Goal: Task Accomplishment & Management: Manage account settings

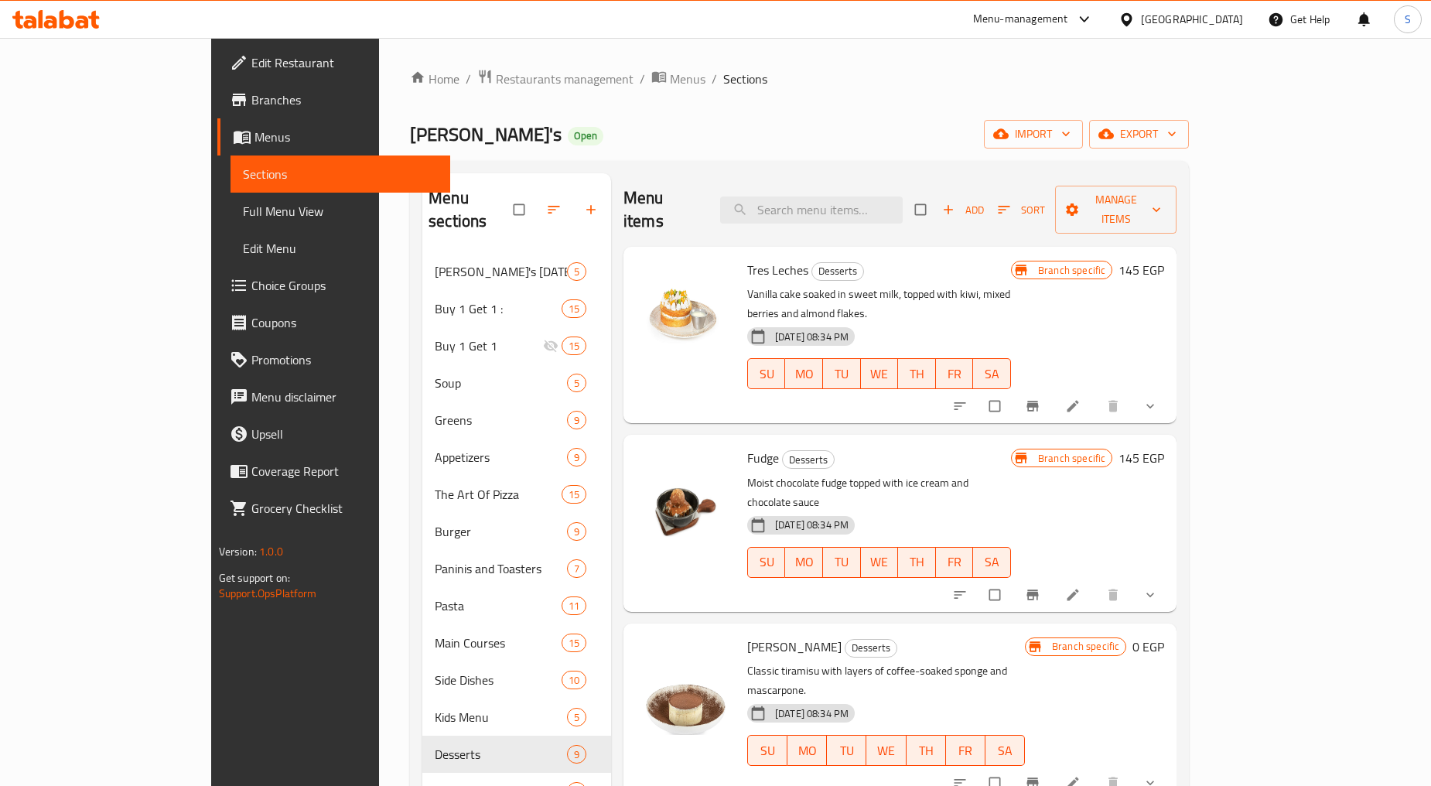
click at [848, 213] on div "Menu items Add Sort Manage items" at bounding box center [899, 209] width 553 height 73
click at [847, 203] on input "search" at bounding box center [811, 209] width 182 height 27
paste input "Add nutella"
type input "Add nutella"
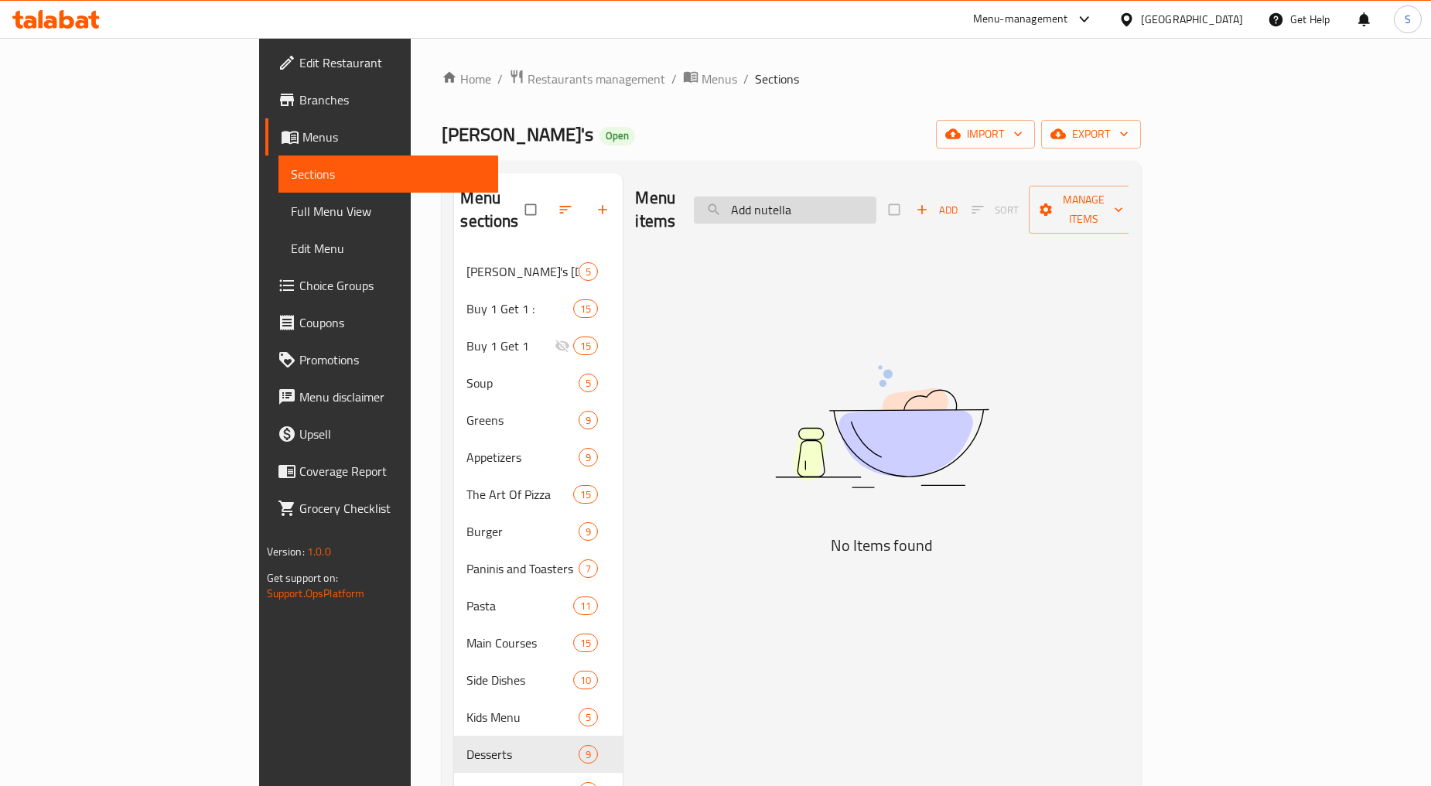
click at [869, 196] on input "Add nutella" at bounding box center [785, 209] width 182 height 27
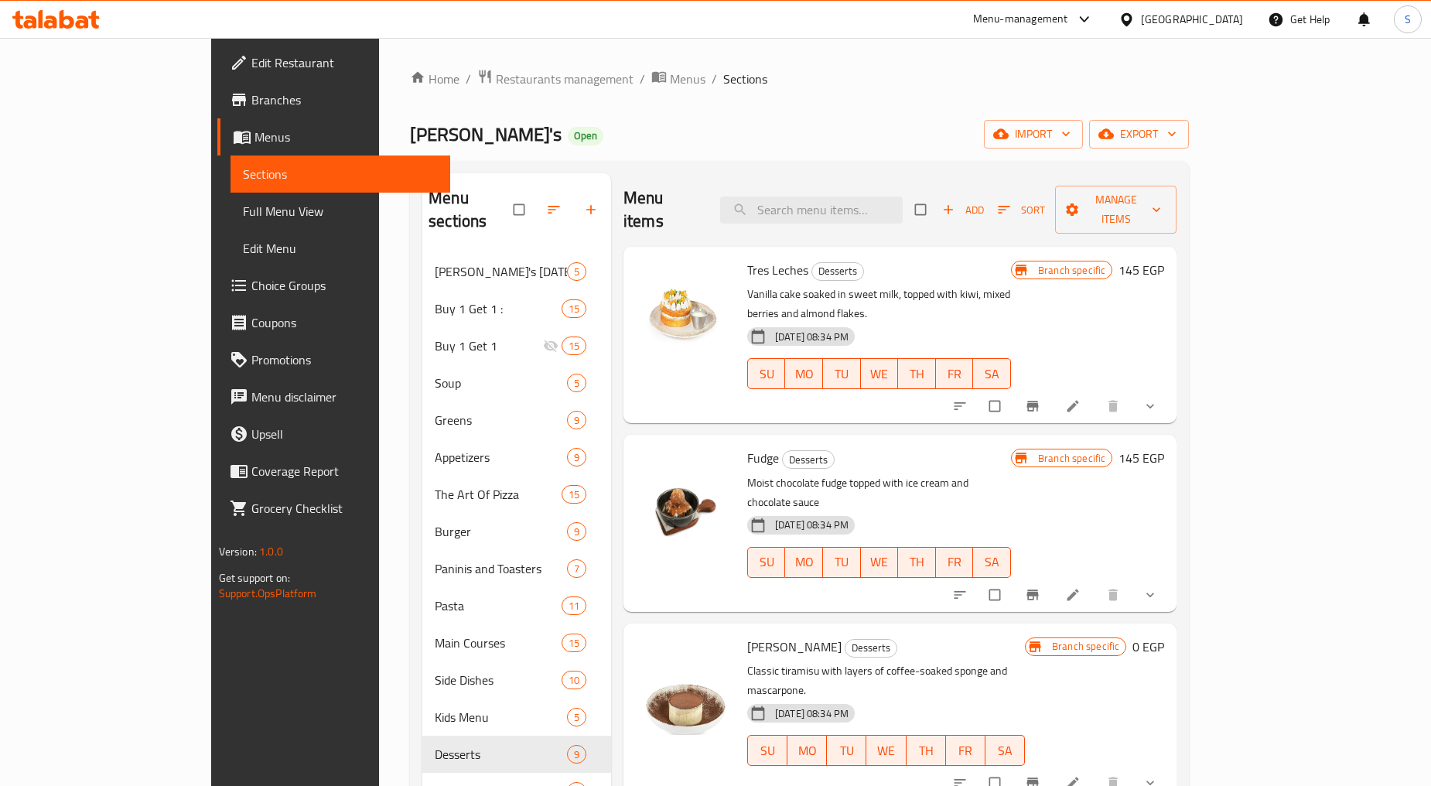
click at [1158, 398] on icon "show more" at bounding box center [1149, 405] width 15 height 15
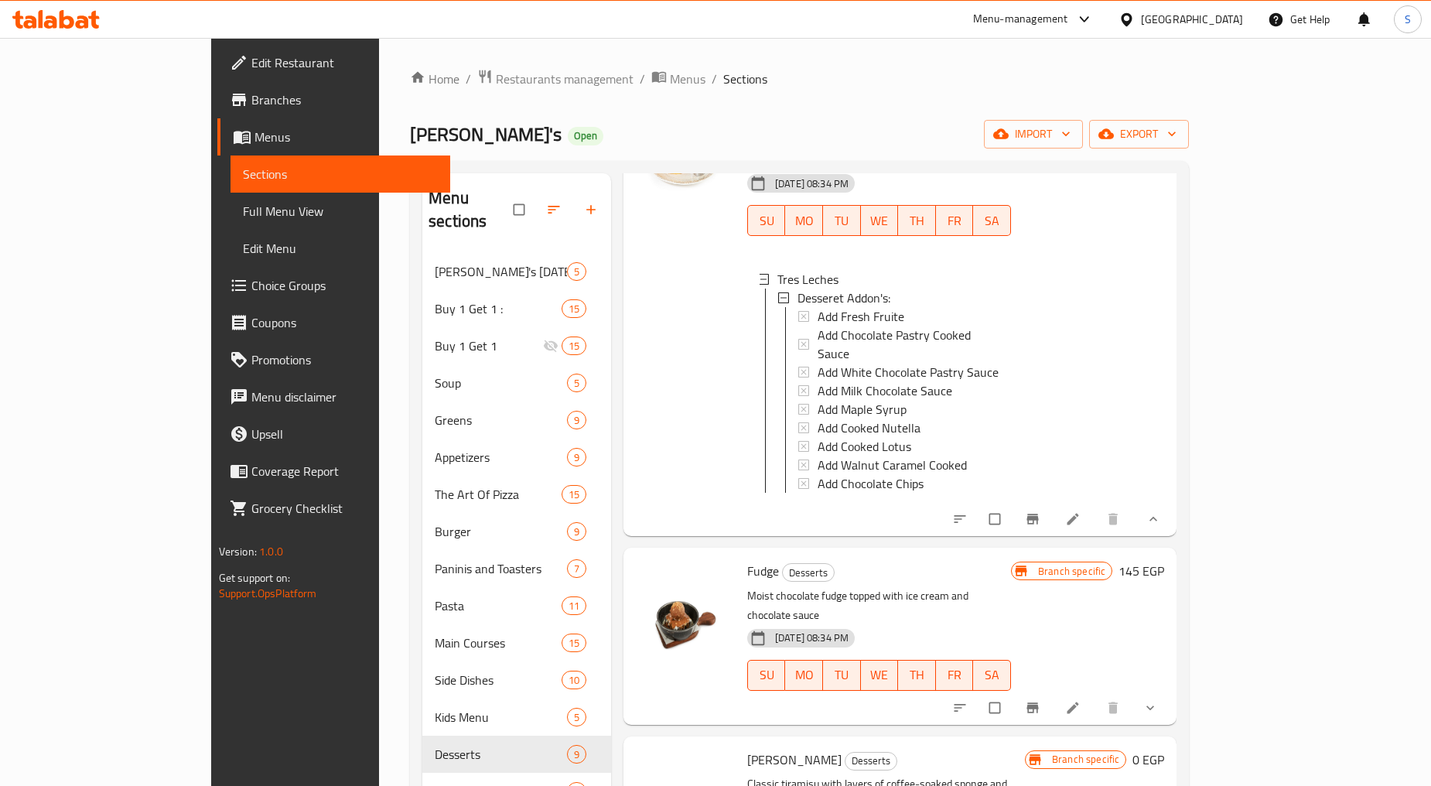
scroll to position [343, 0]
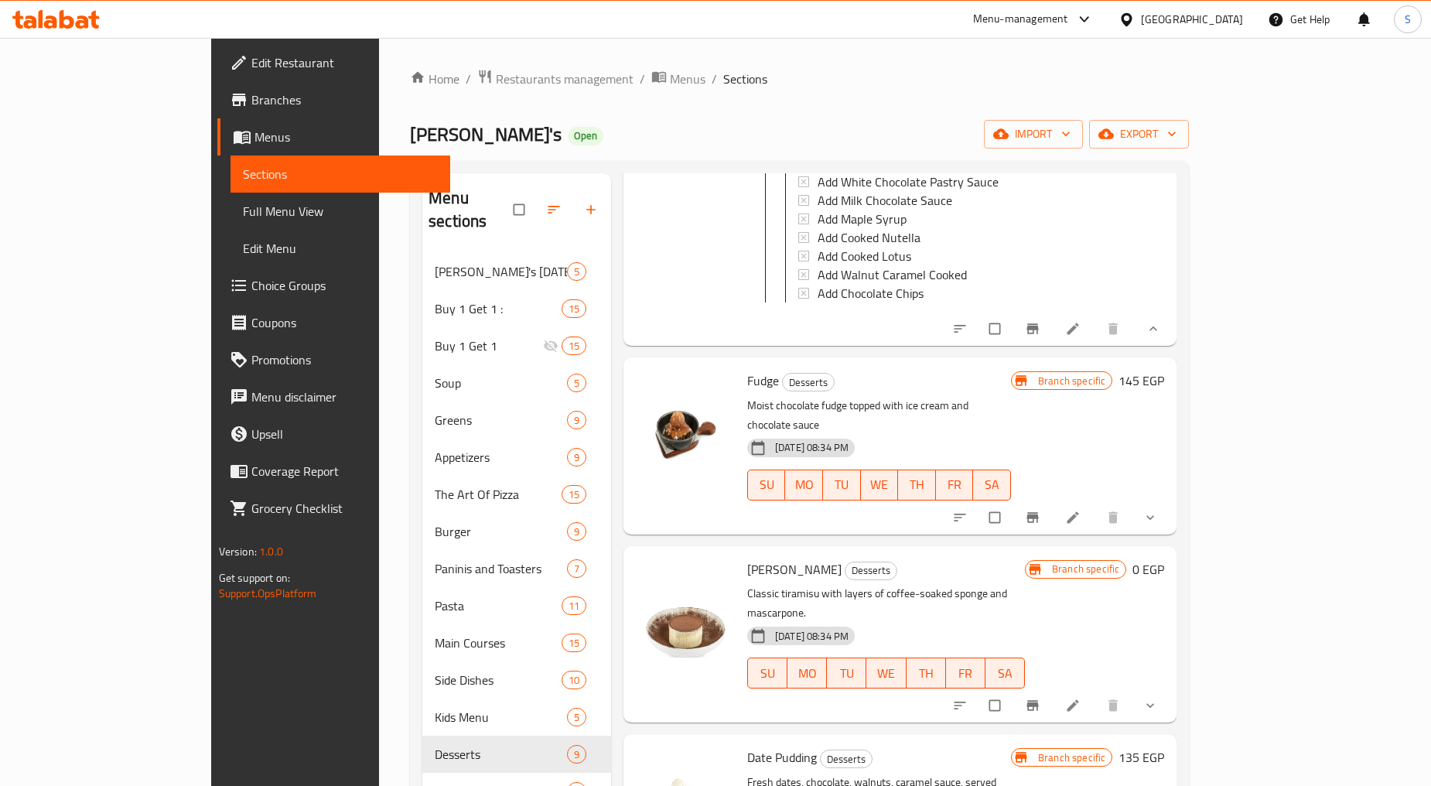
click at [1161, 510] on span "show more" at bounding box center [1151, 517] width 19 height 15
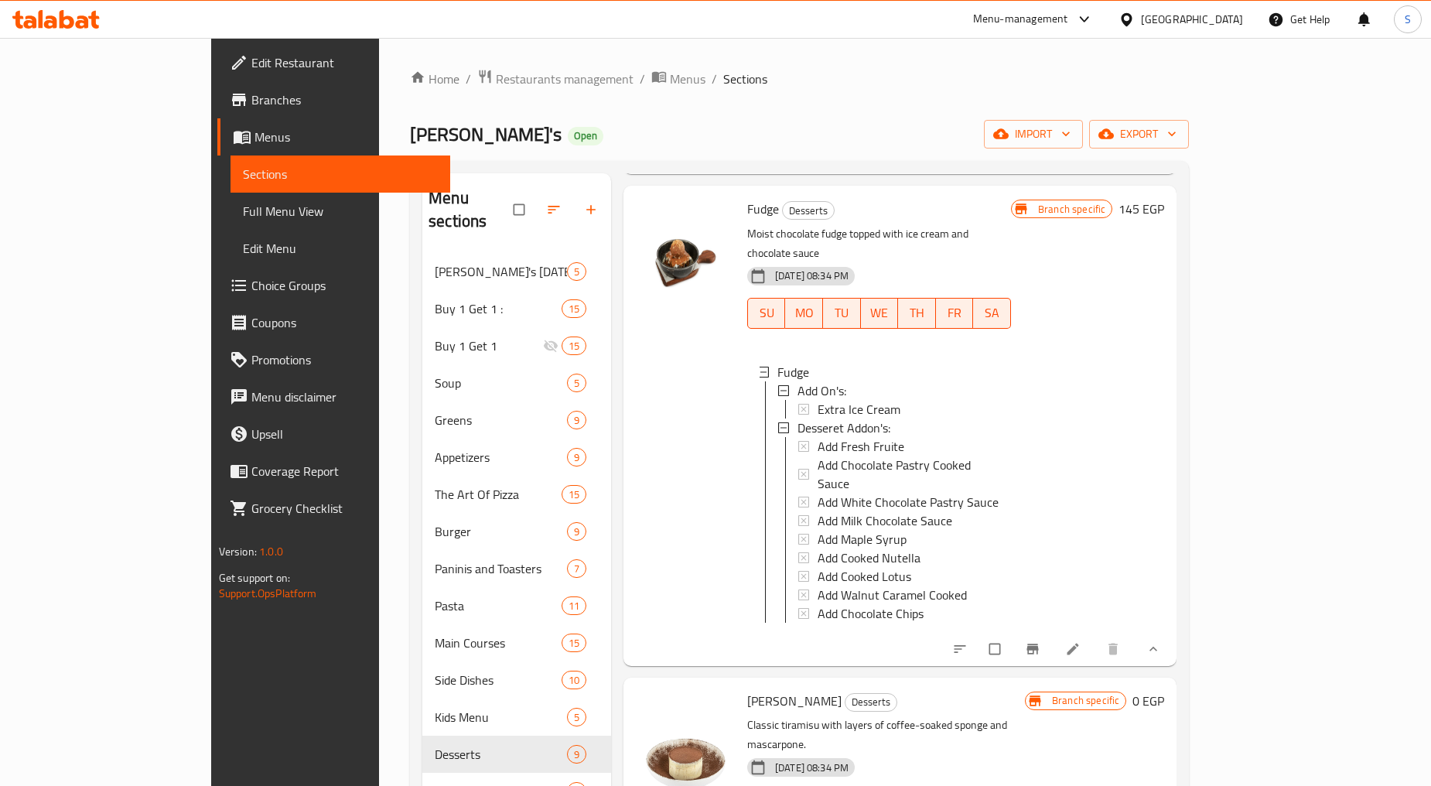
scroll to position [859, 0]
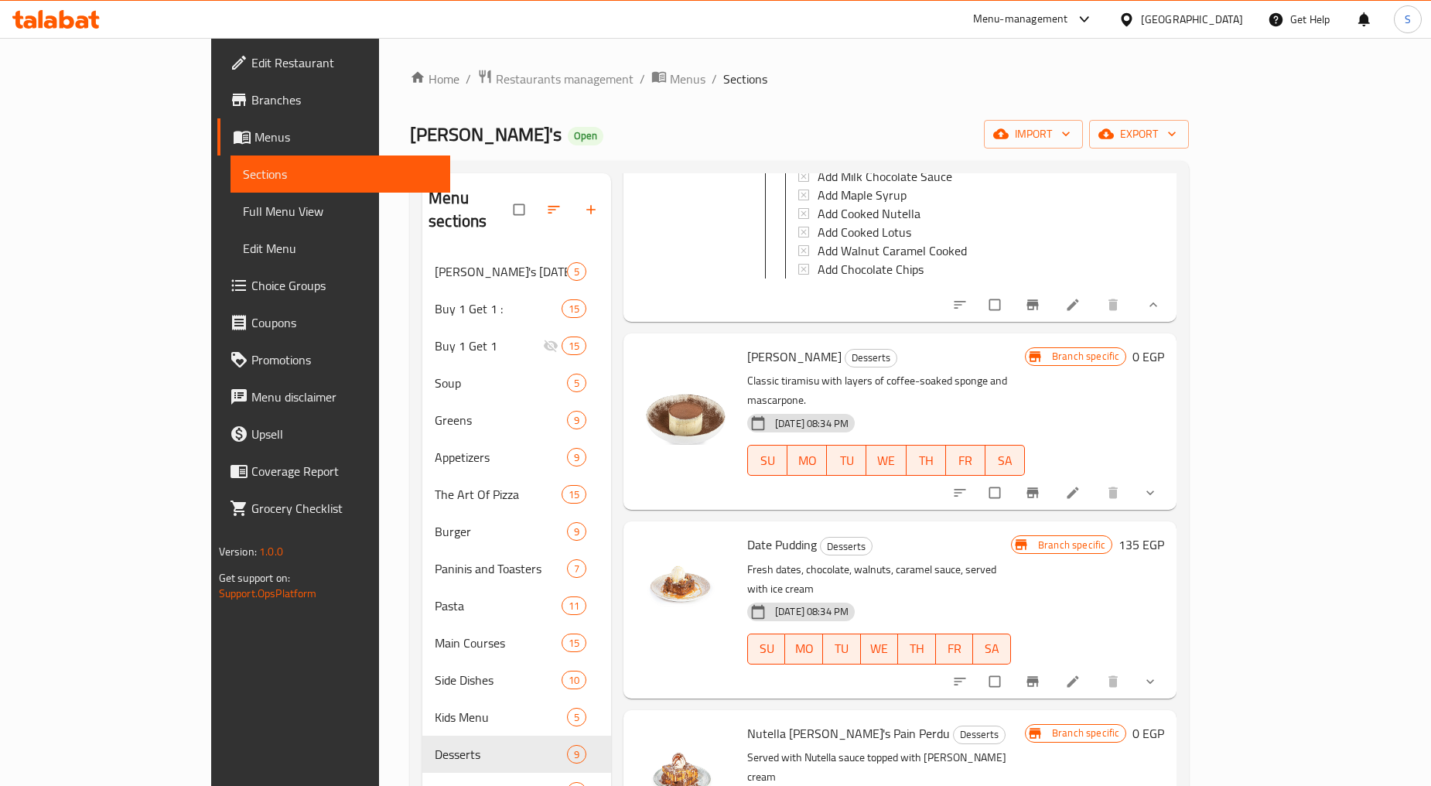
click at [1158, 485] on icon "show more" at bounding box center [1149, 492] width 15 height 15
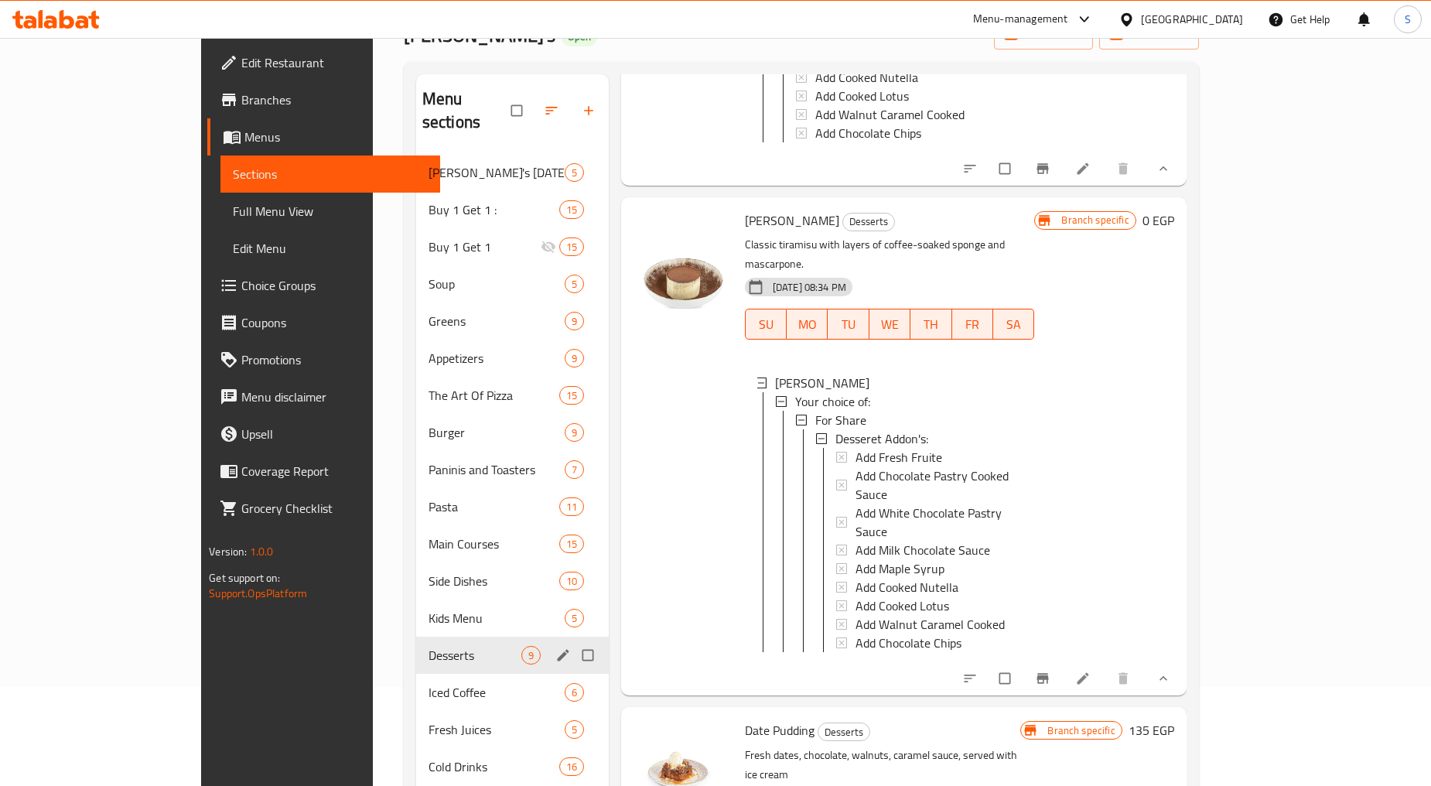
scroll to position [217, 0]
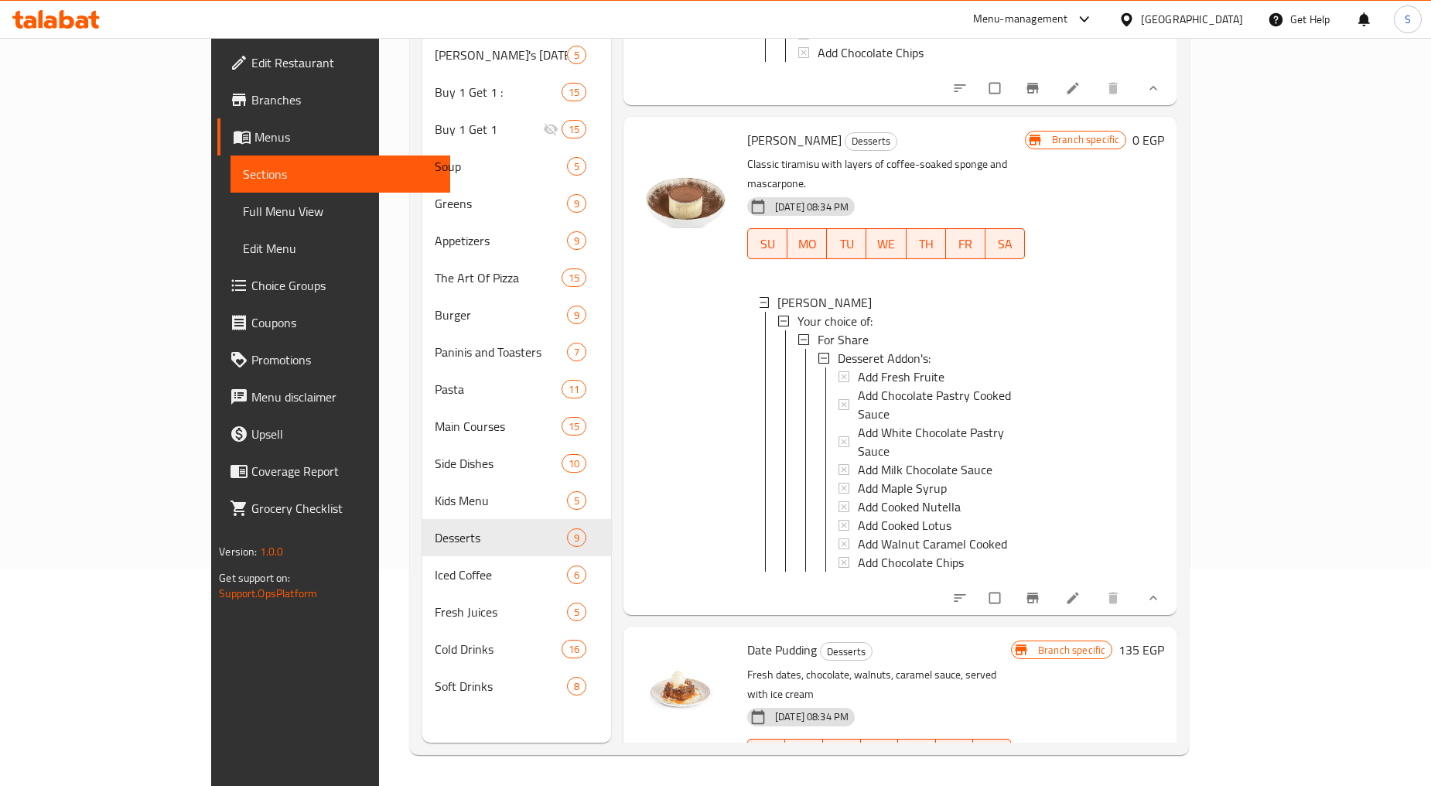
click at [1161, 779] on span "show more" at bounding box center [1151, 786] width 19 height 15
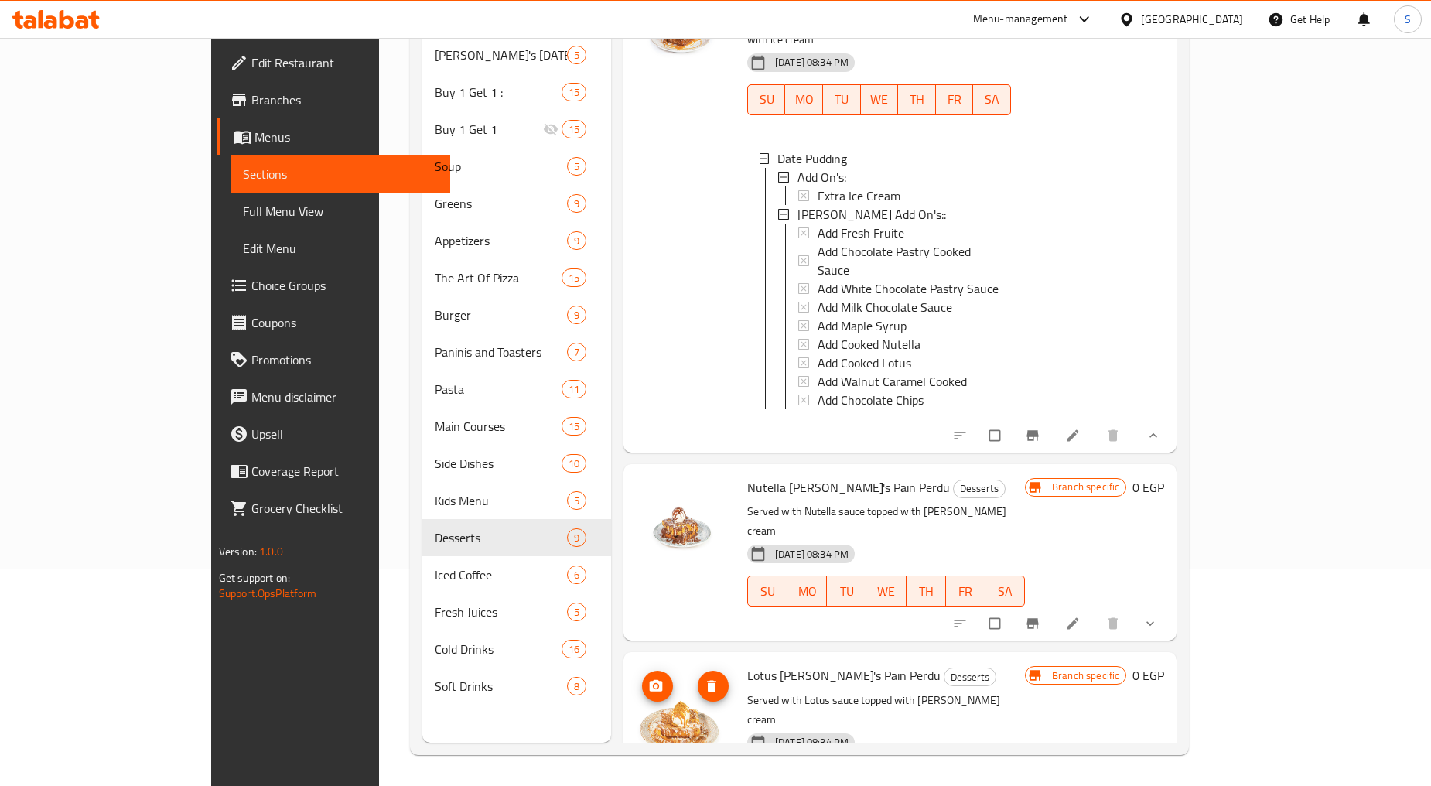
scroll to position [1547, 0]
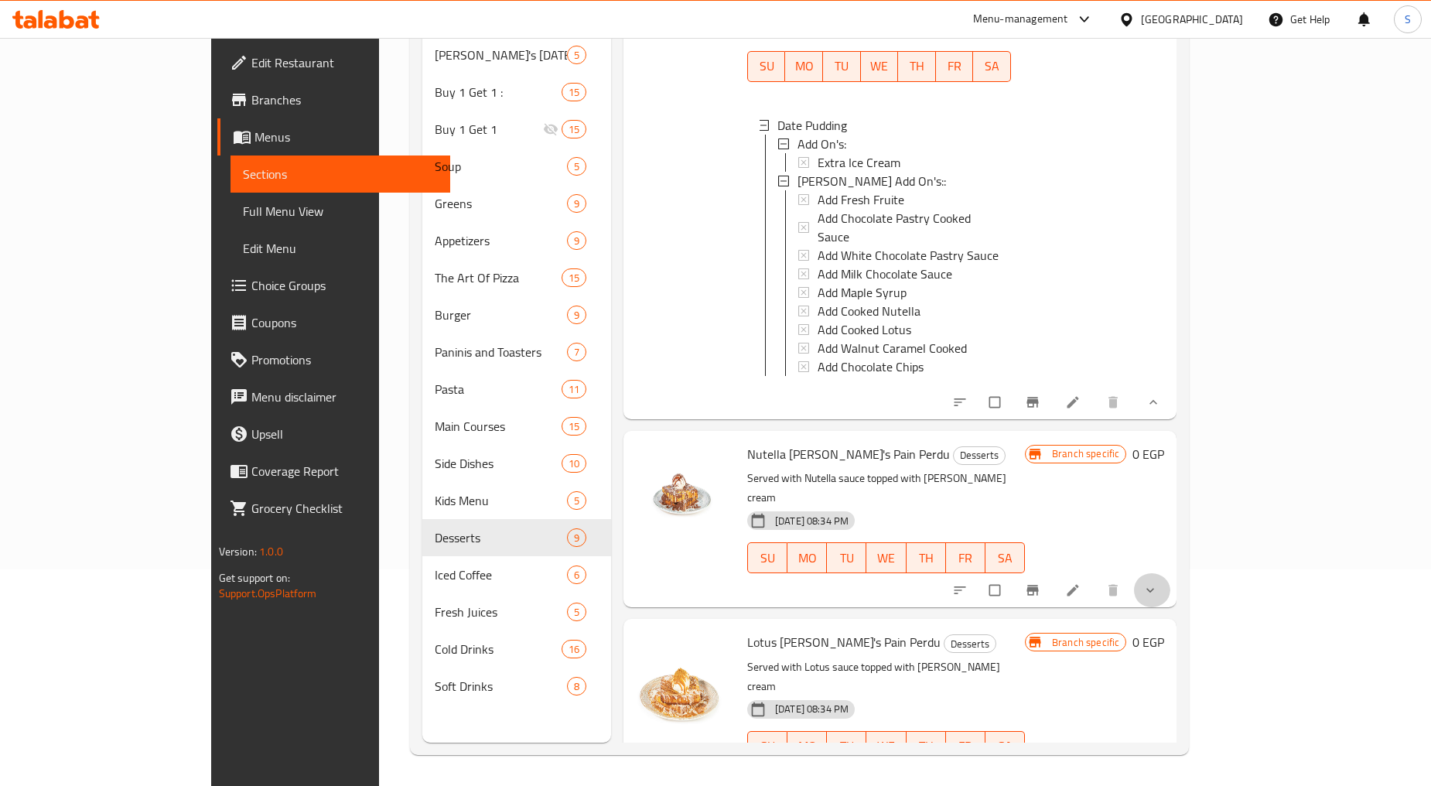
click at [1161, 582] on span "show more" at bounding box center [1151, 589] width 19 height 15
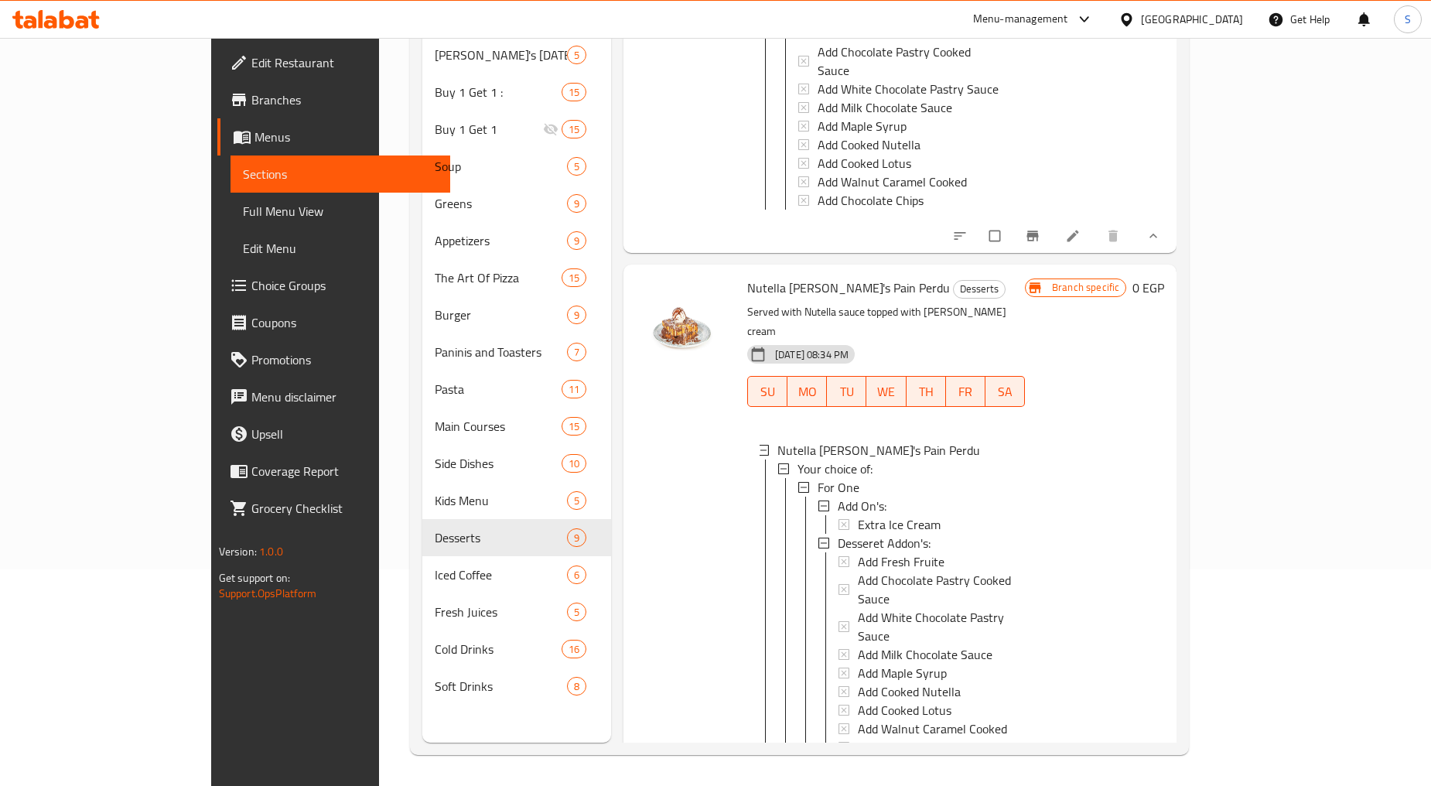
scroll to position [1718, 0]
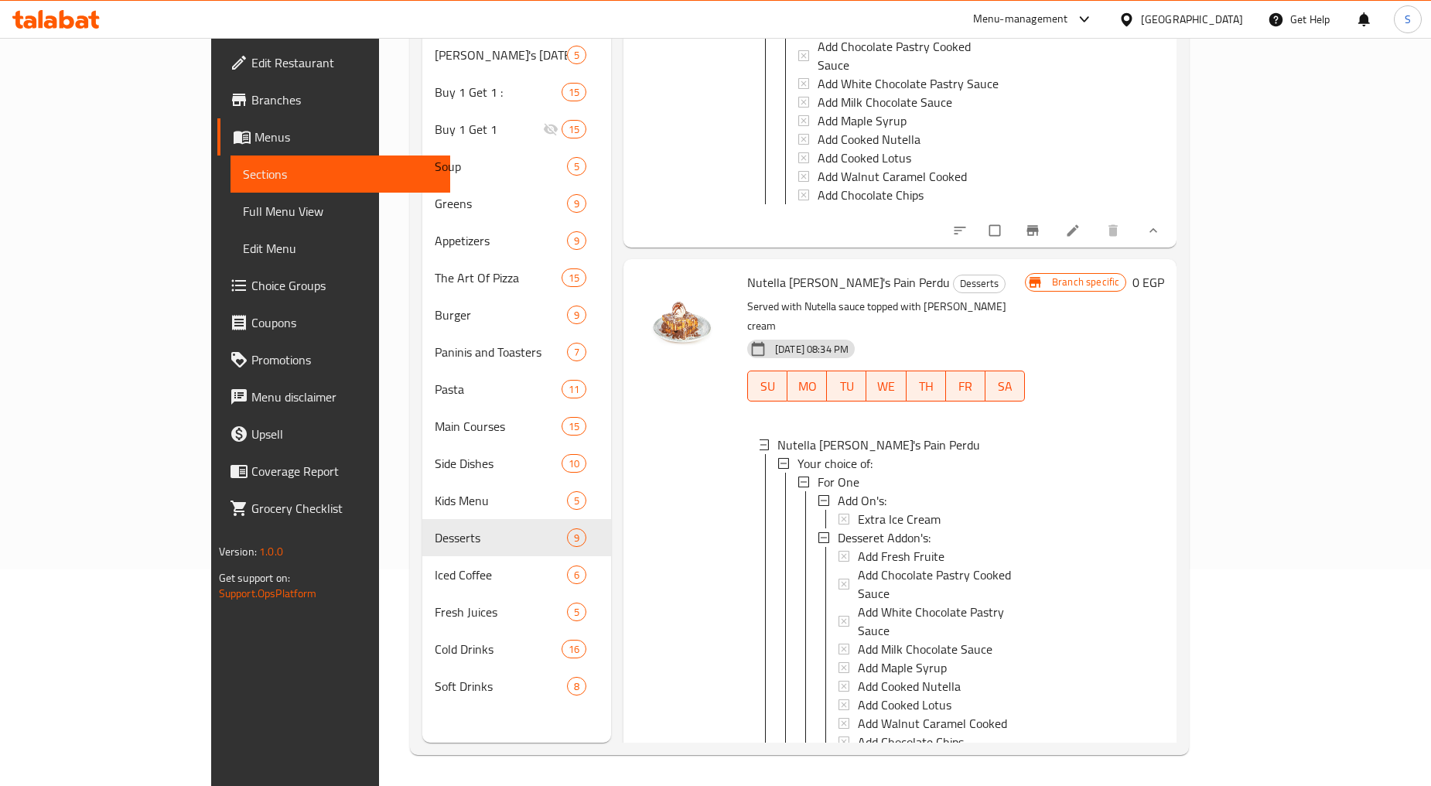
click at [837, 491] on span "Add On's:" at bounding box center [861, 500] width 49 height 19
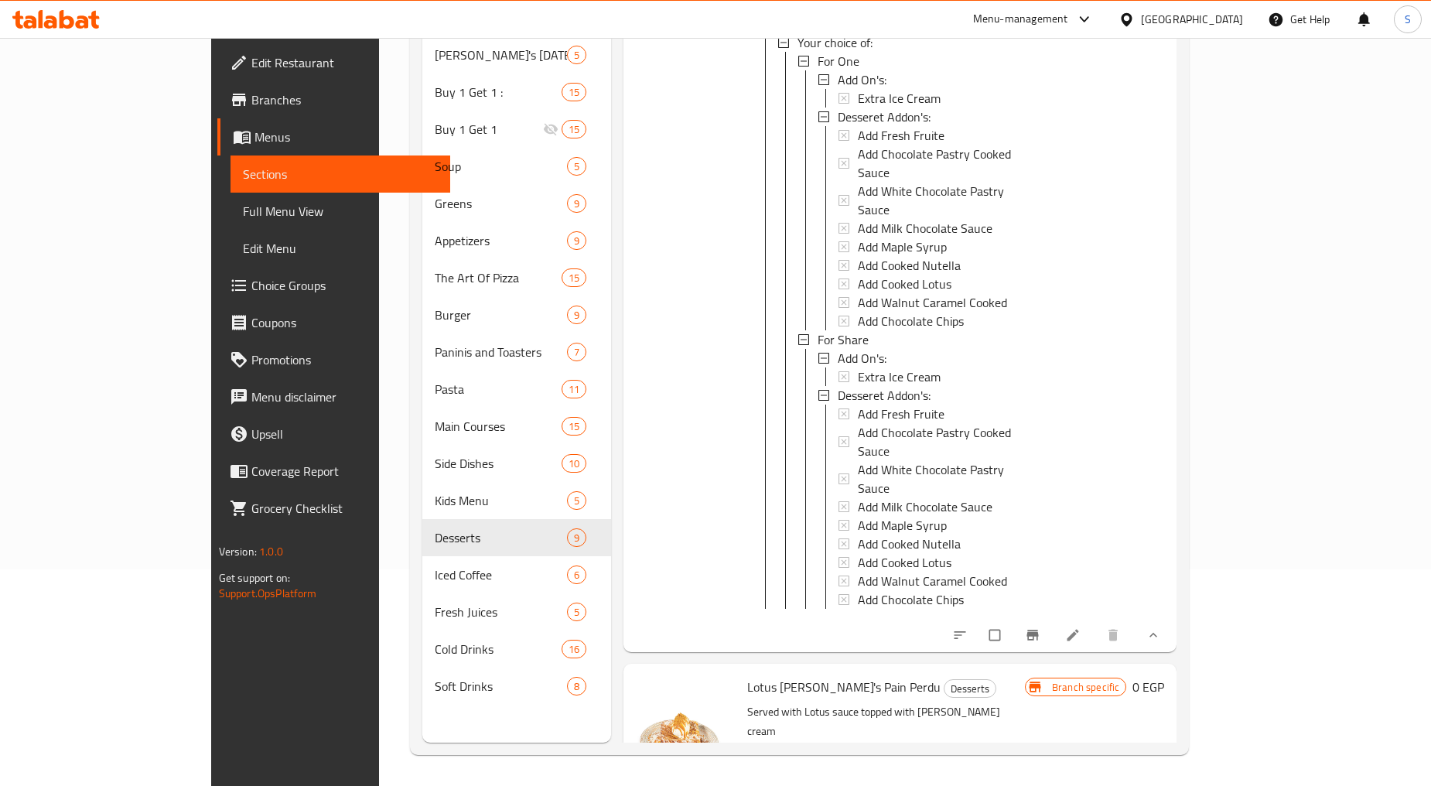
scroll to position [2147, 0]
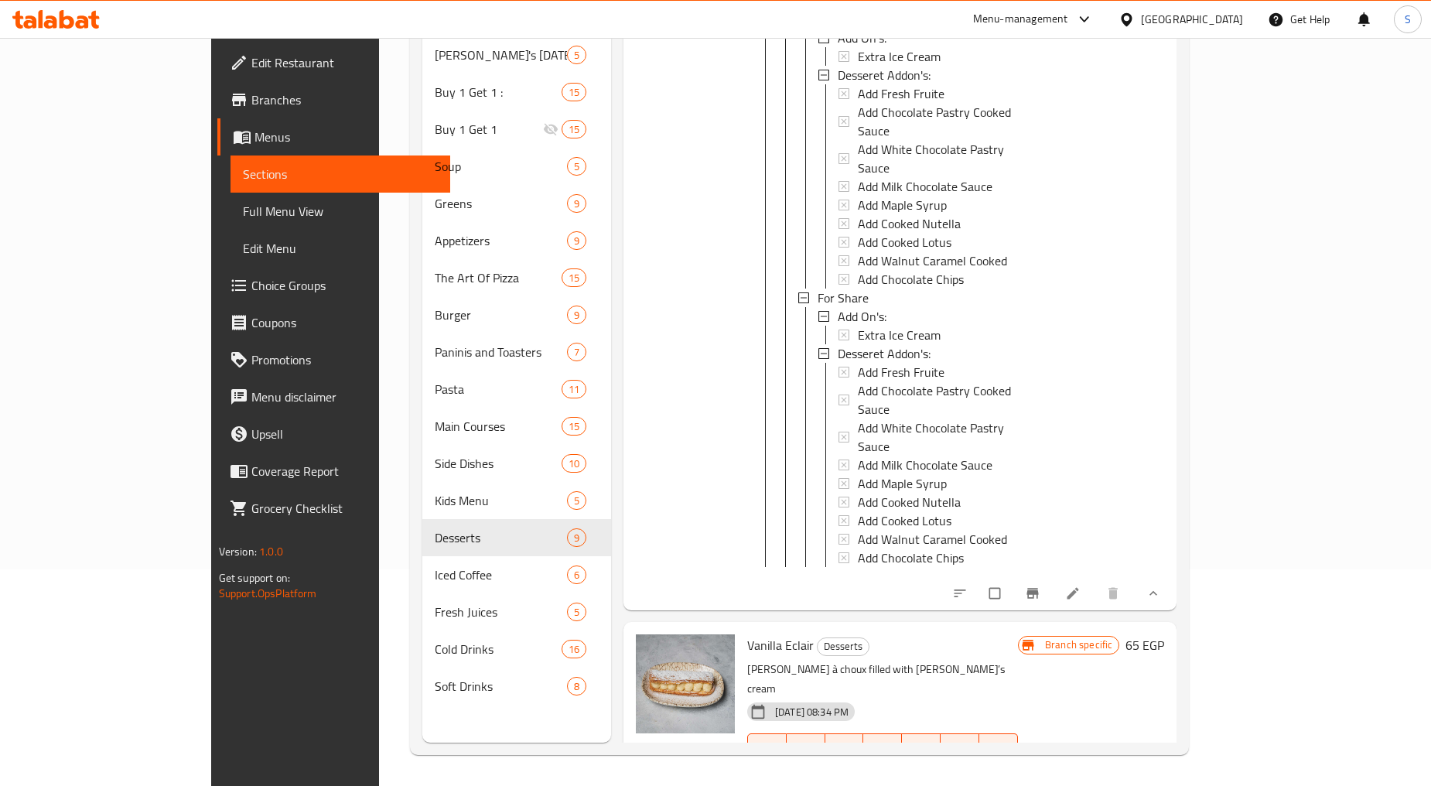
click at [1161, 773] on span "show more" at bounding box center [1151, 780] width 19 height 15
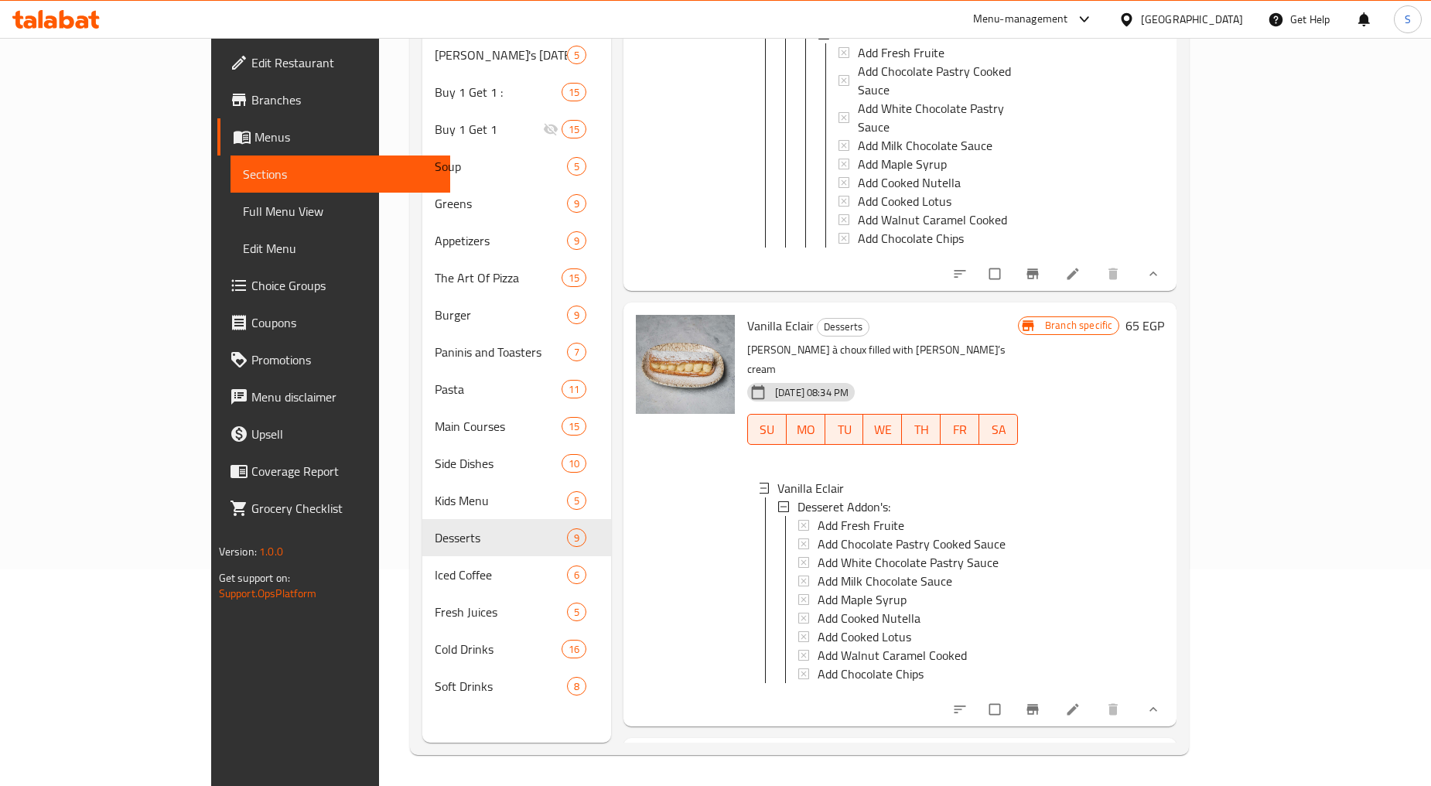
scroll to position [3338, 0]
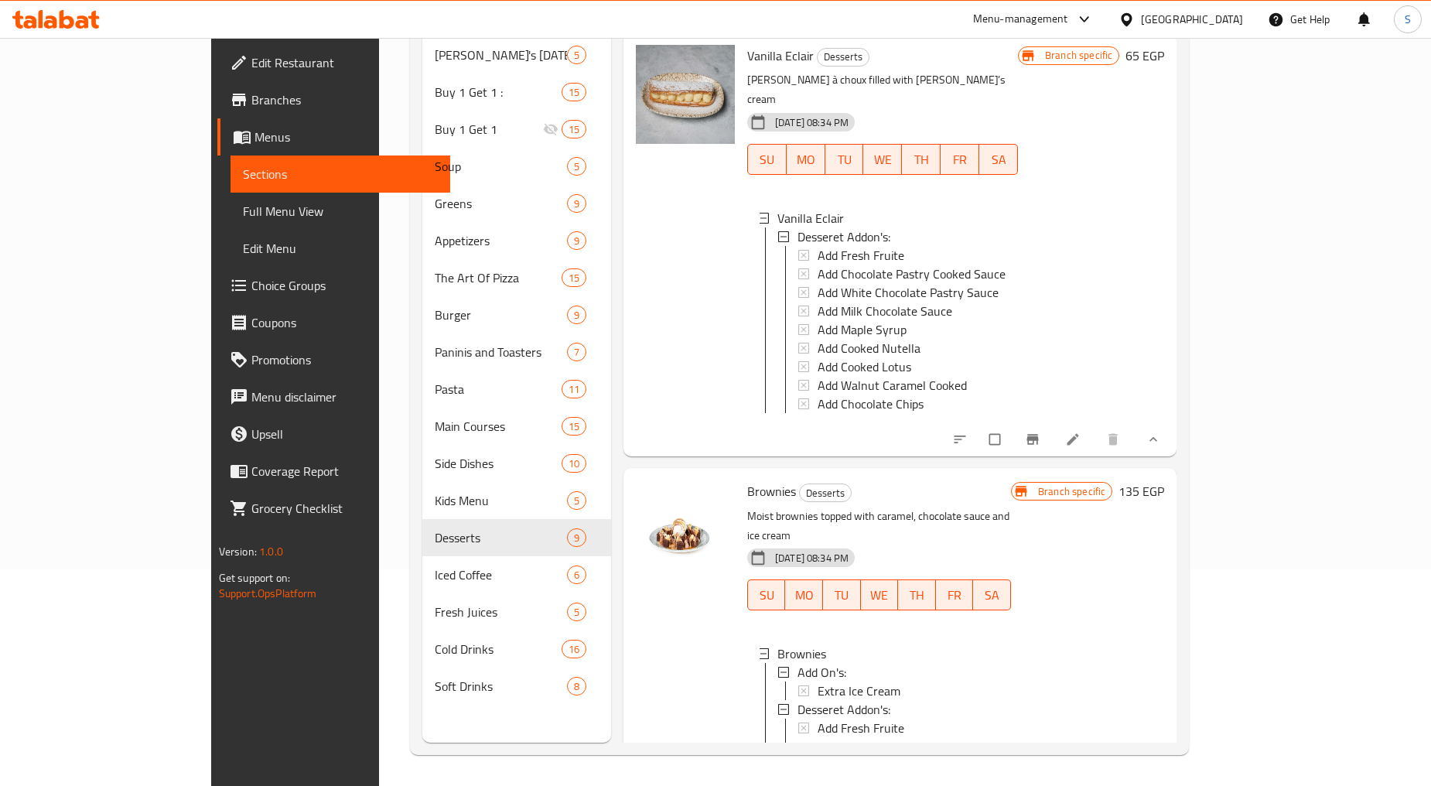
scroll to position [3635, 0]
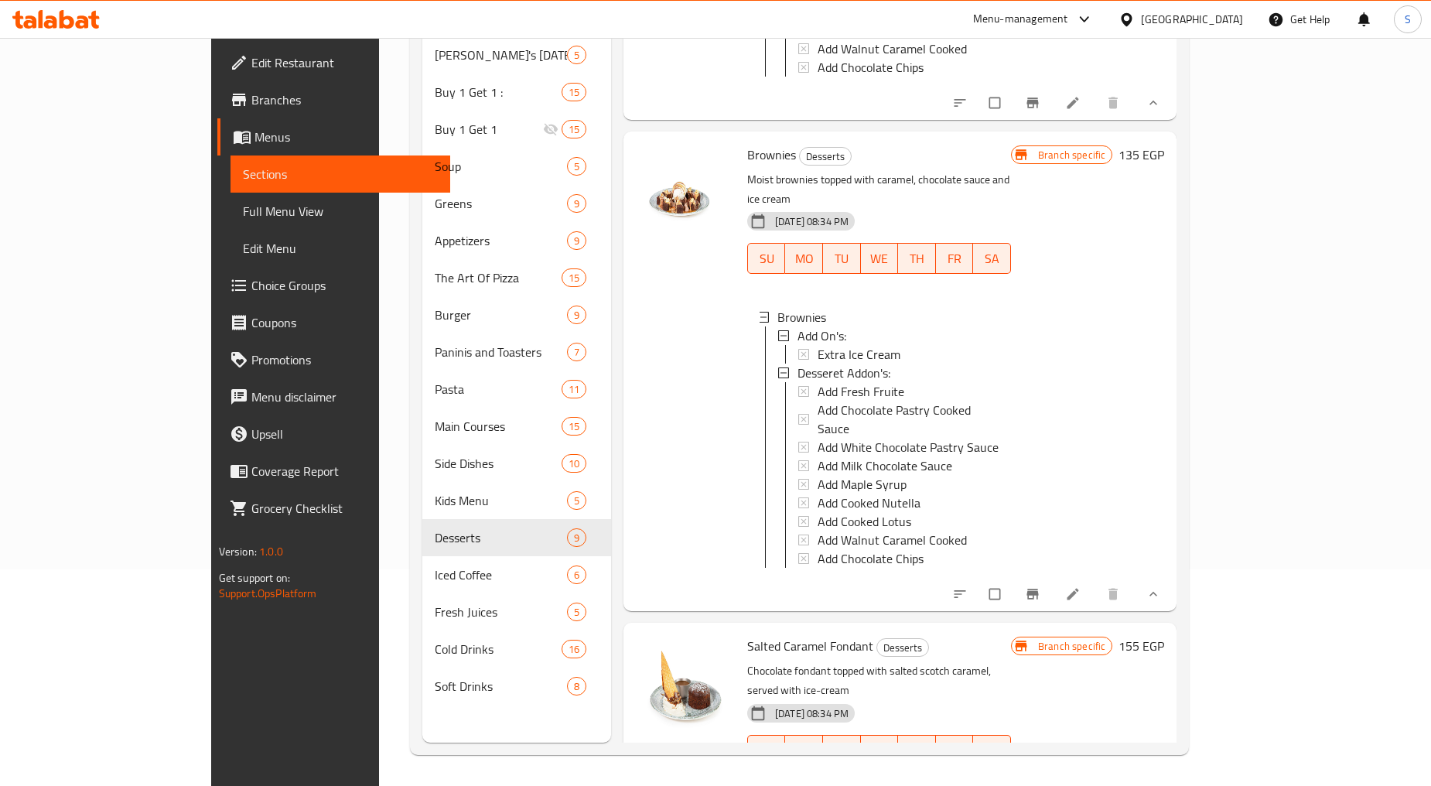
scroll to position [2, 0]
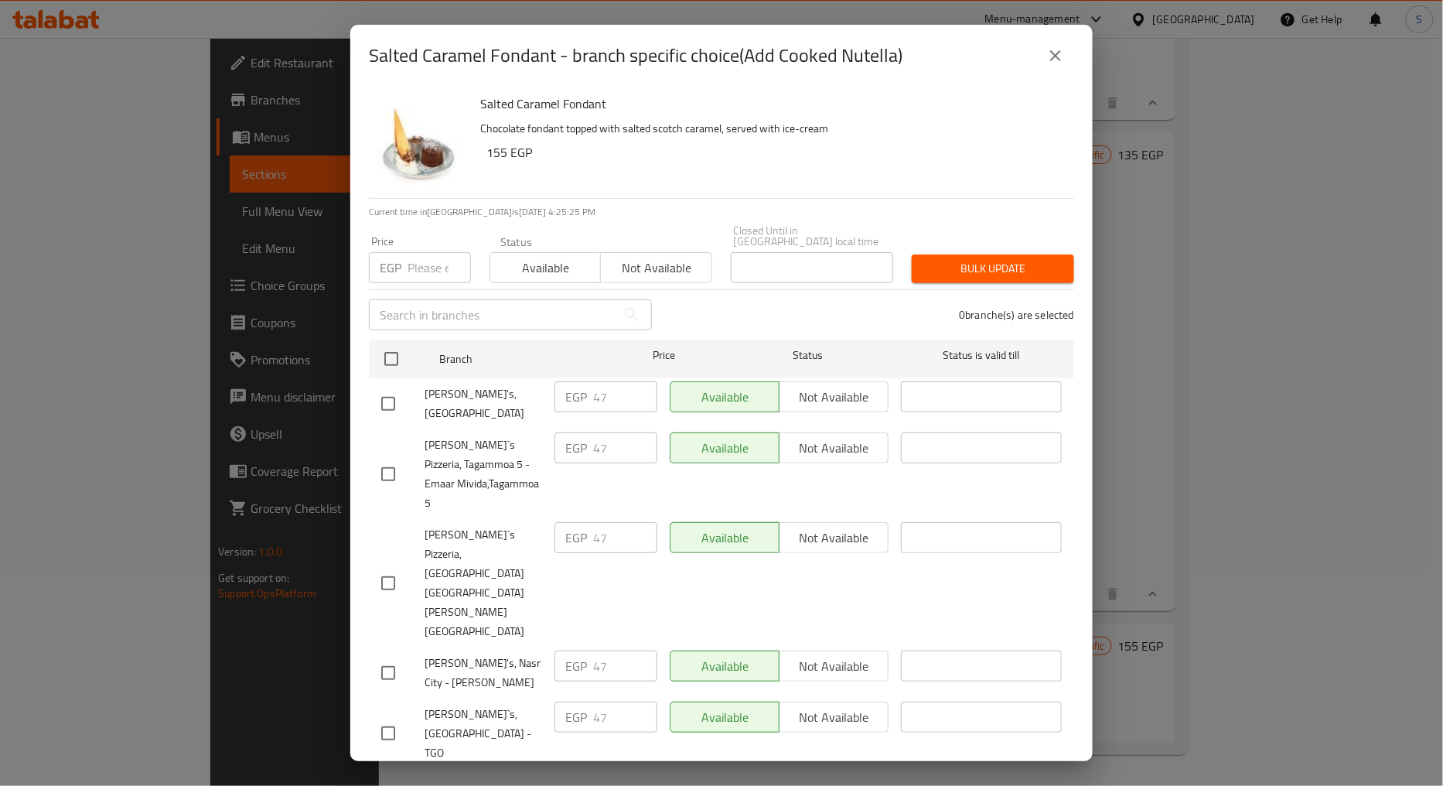
click at [1034, 54] on div "Salted Caramel Fondant - branch specific choice(Add Cooked Nutella)" at bounding box center [721, 55] width 705 height 37
click at [1044, 54] on button "close" at bounding box center [1055, 55] width 37 height 37
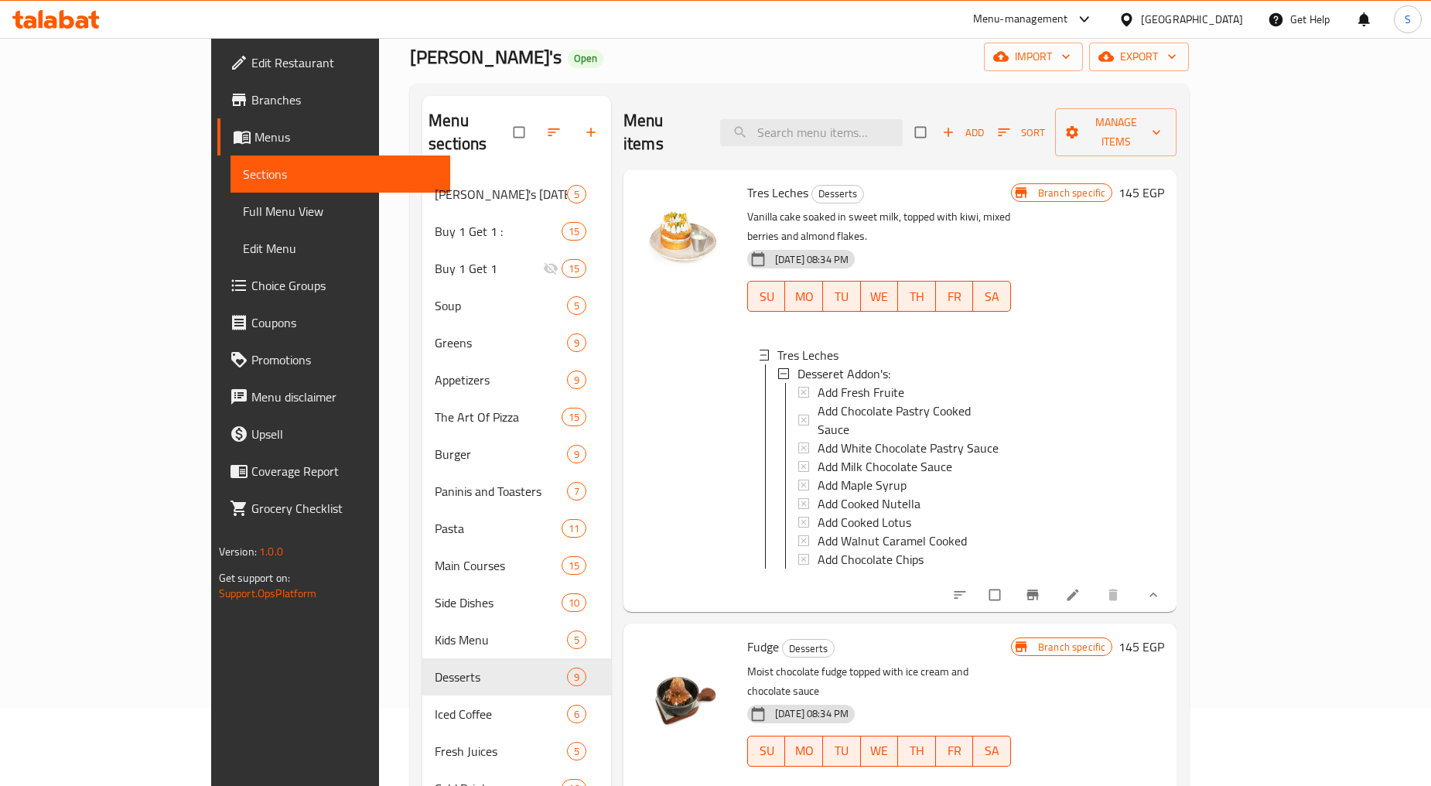
scroll to position [0, 0]
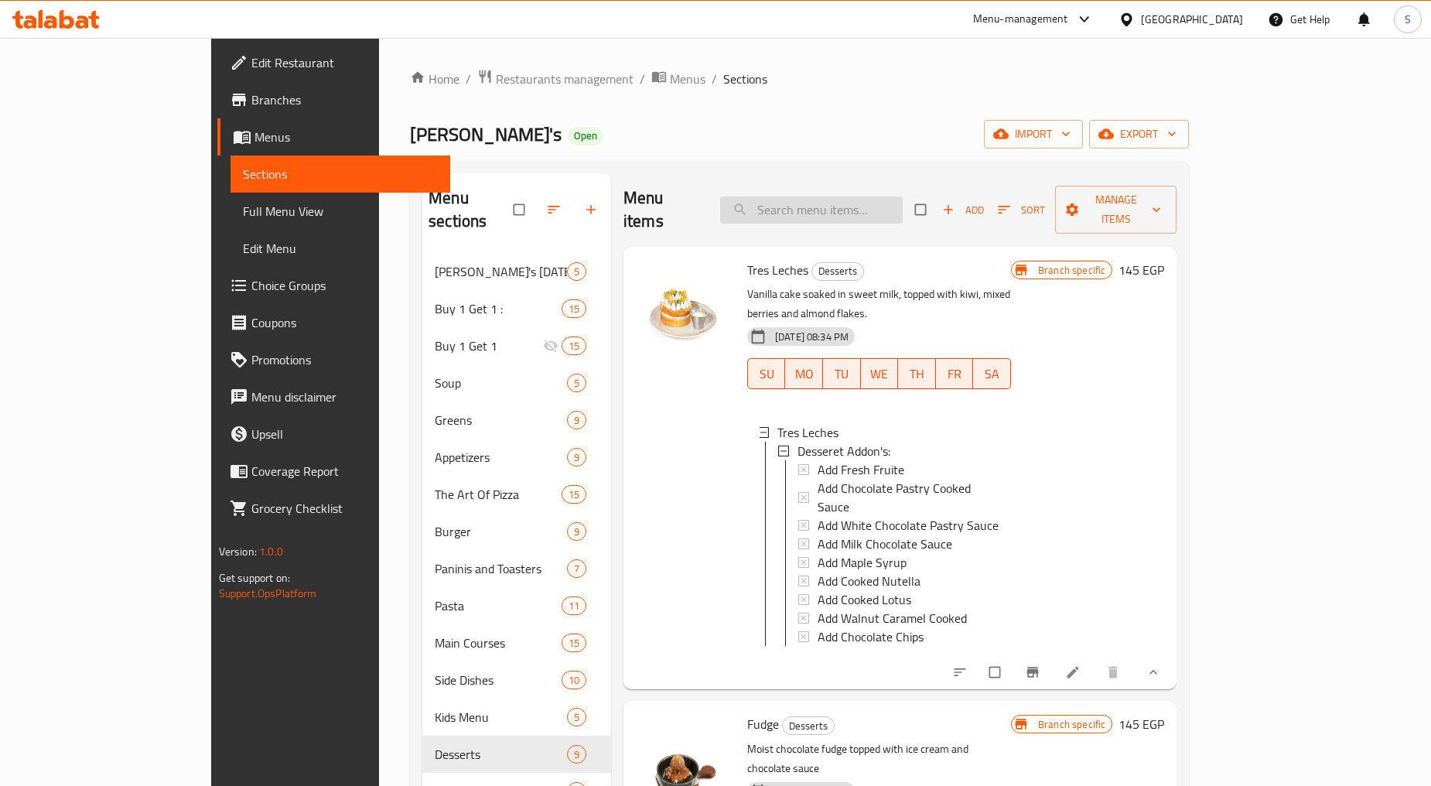
click at [858, 198] on input "search" at bounding box center [811, 209] width 182 height 27
paste input "Pain Perdu"
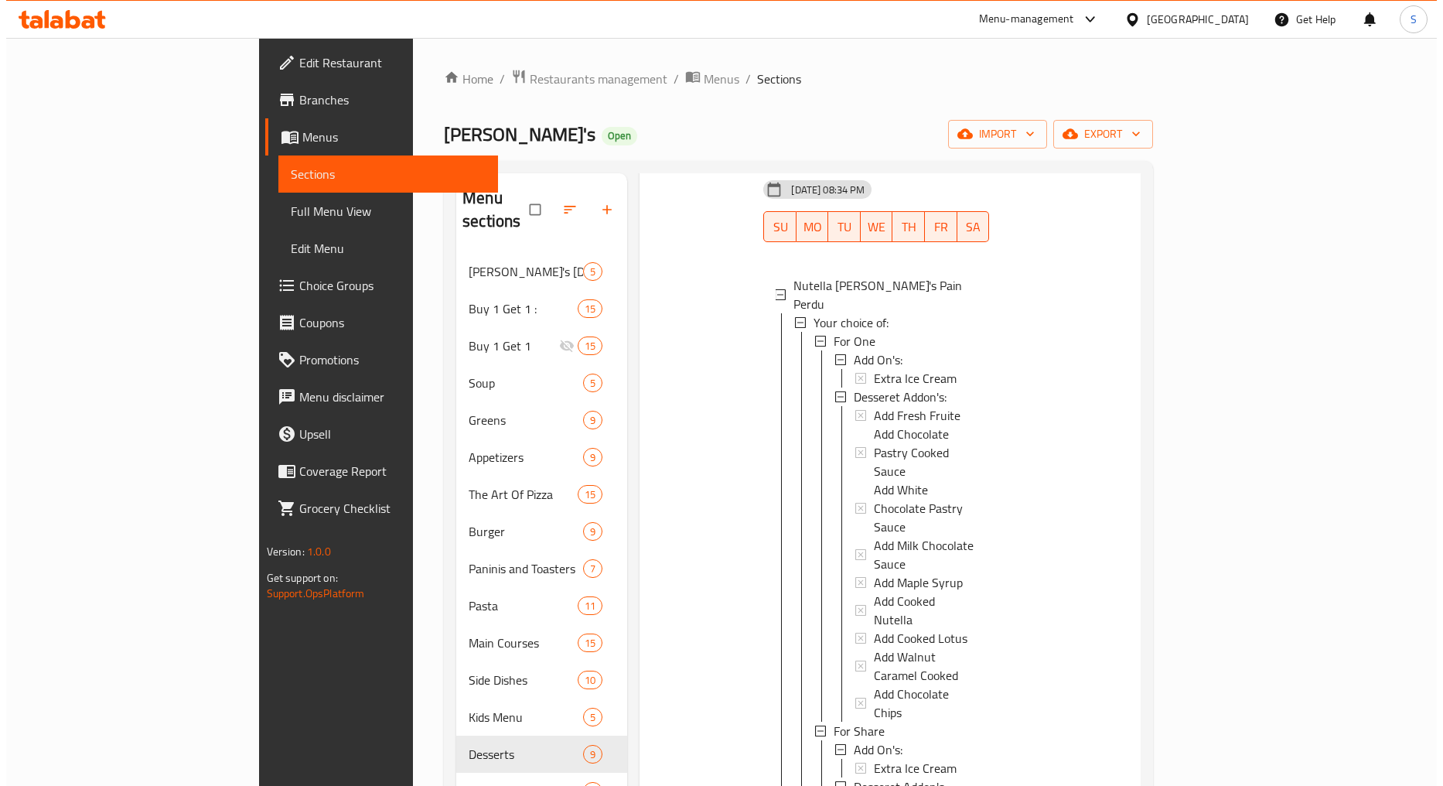
scroll to position [172, 0]
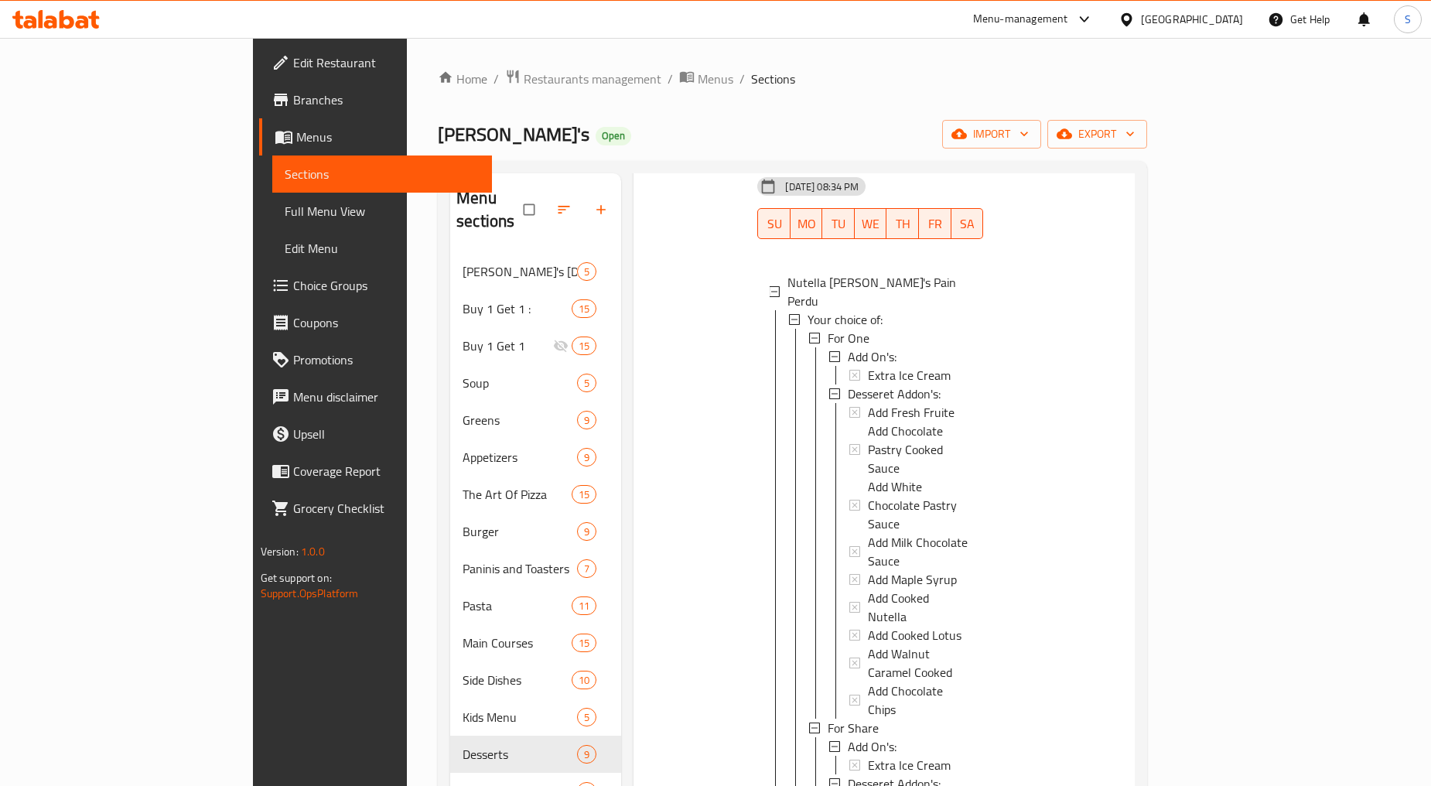
type input "Pain Perdu"
click at [827, 718] on span "For Share" at bounding box center [852, 727] width 51 height 19
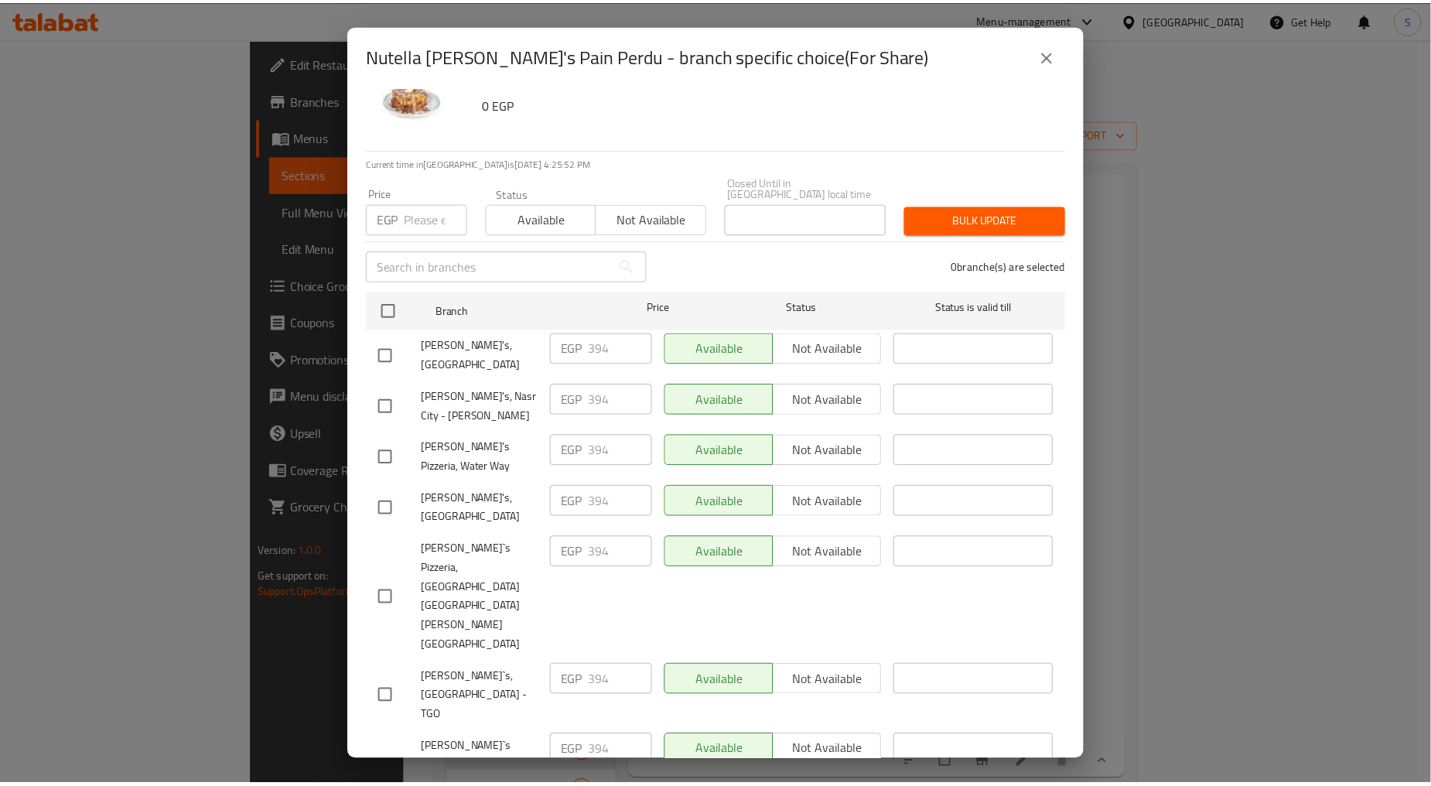
scroll to position [94, 0]
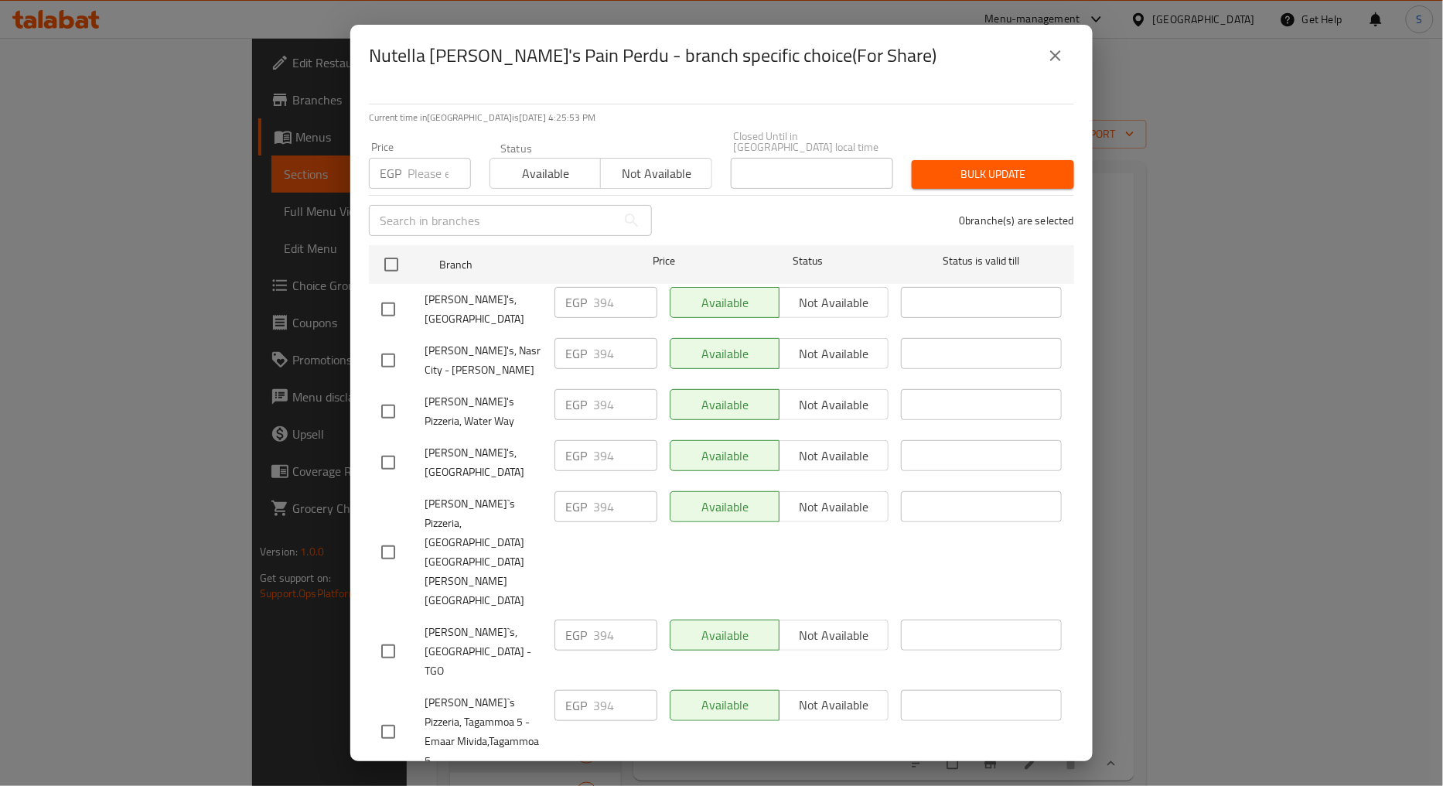
click at [1056, 47] on icon "close" at bounding box center [1055, 55] width 19 height 19
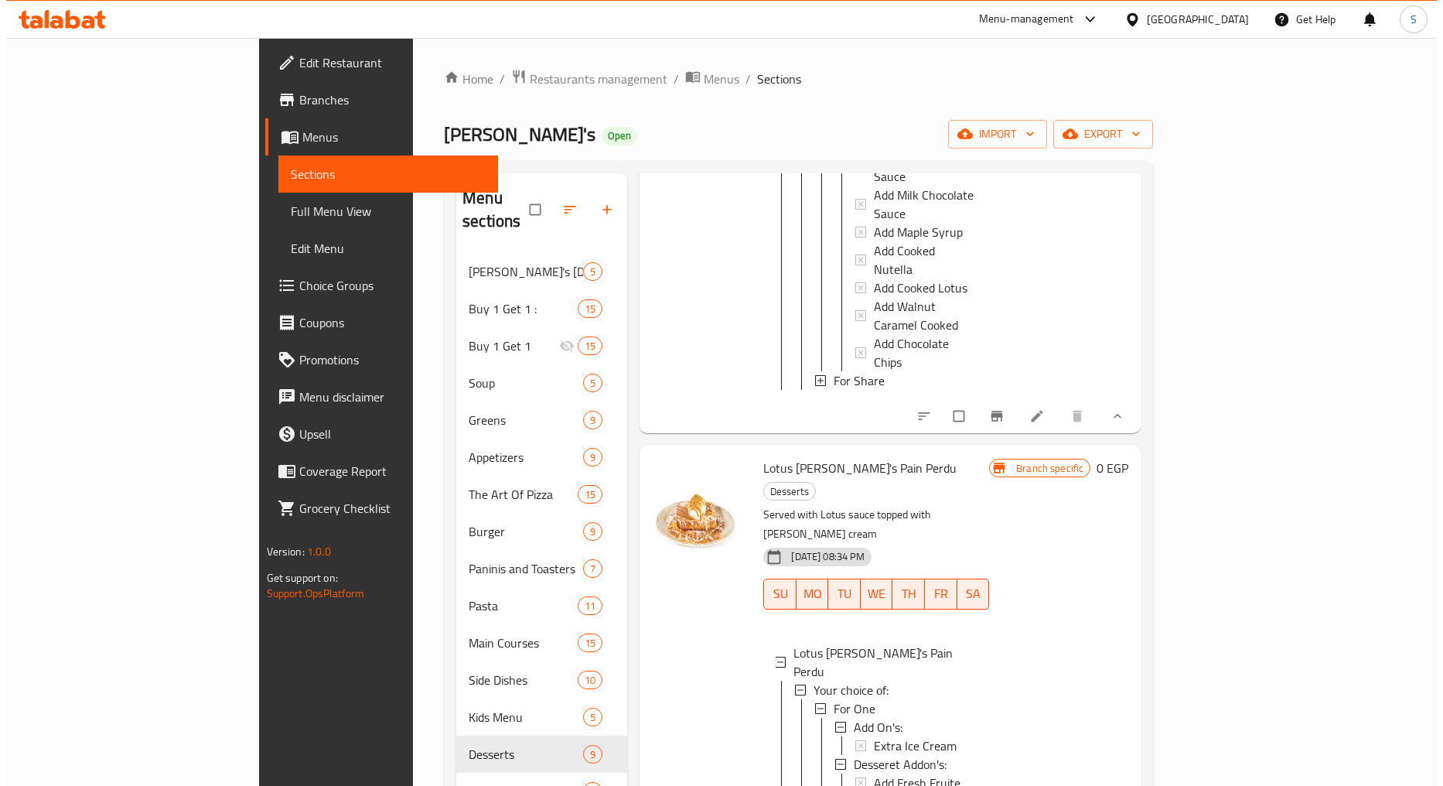
scroll to position [2, 0]
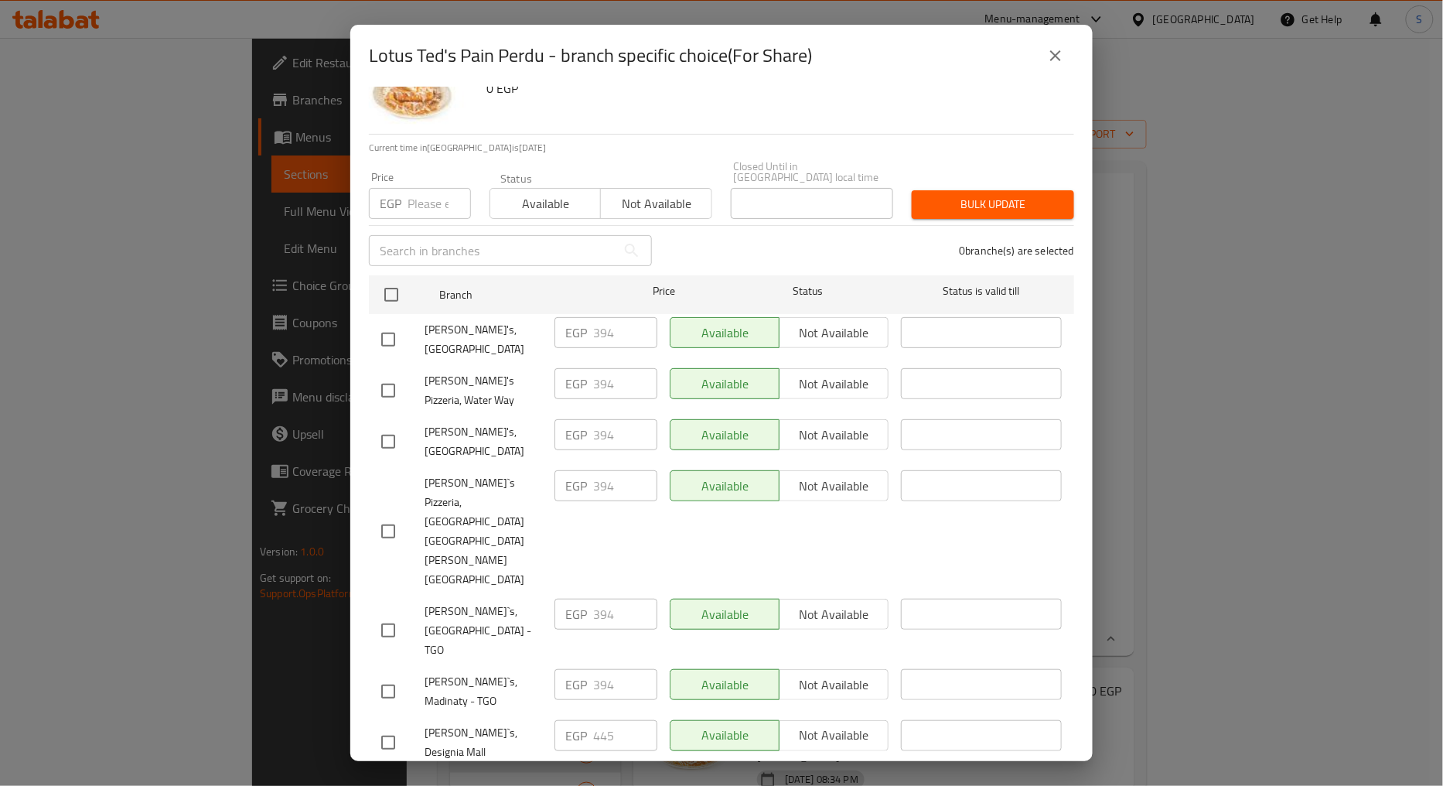
scroll to position [94, 0]
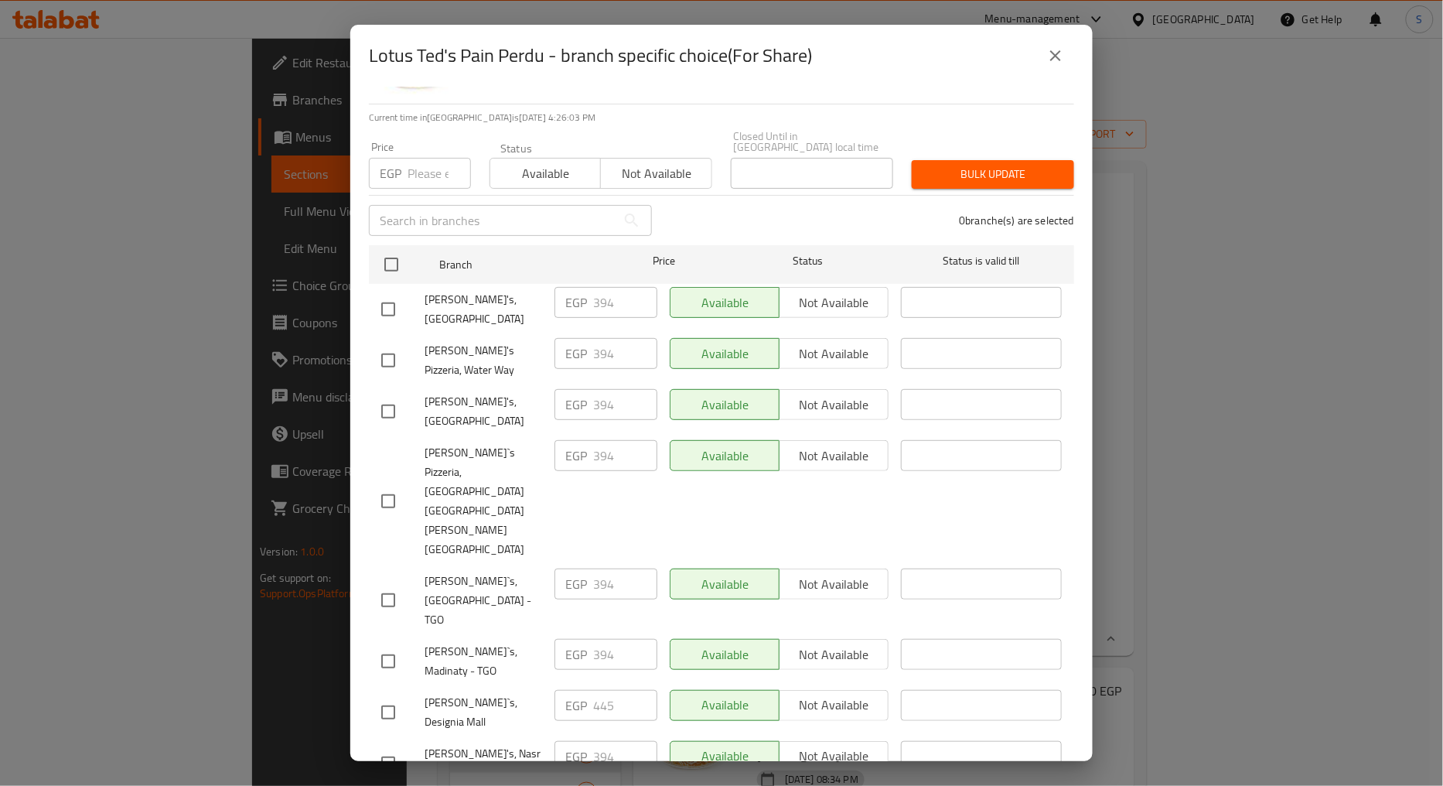
click at [1042, 62] on button "close" at bounding box center [1055, 55] width 37 height 37
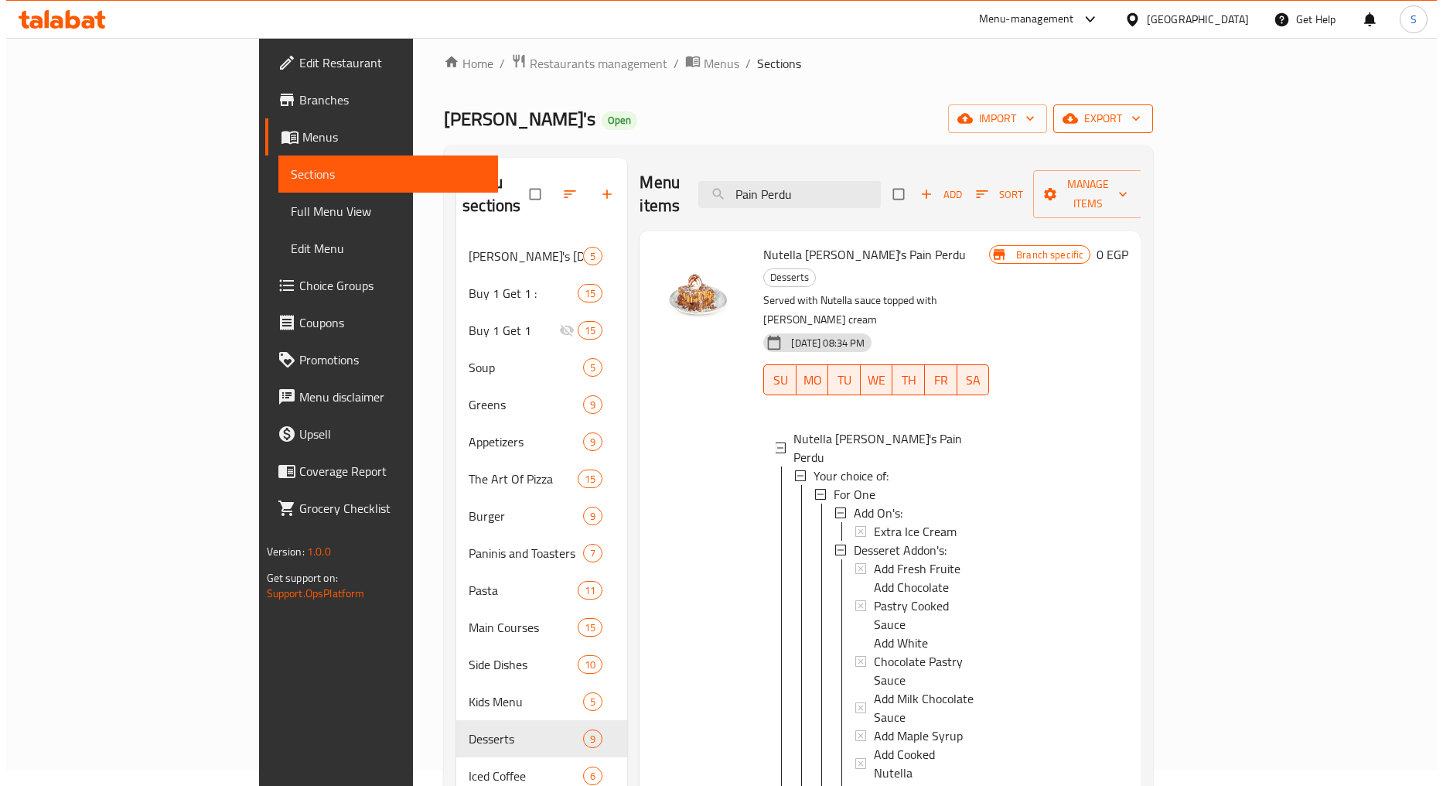
scroll to position [0, 0]
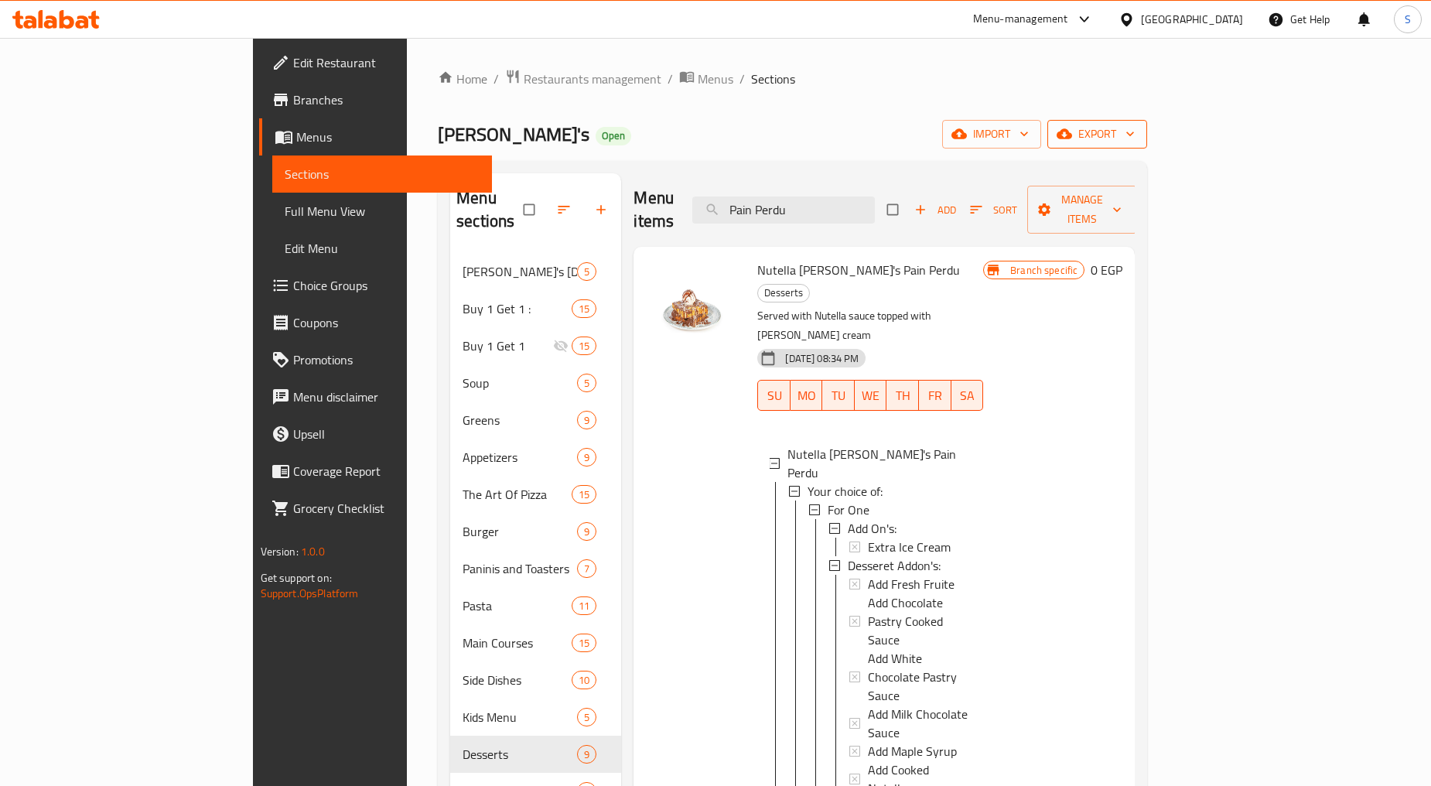
click at [1134, 125] on span "export" at bounding box center [1096, 133] width 75 height 19
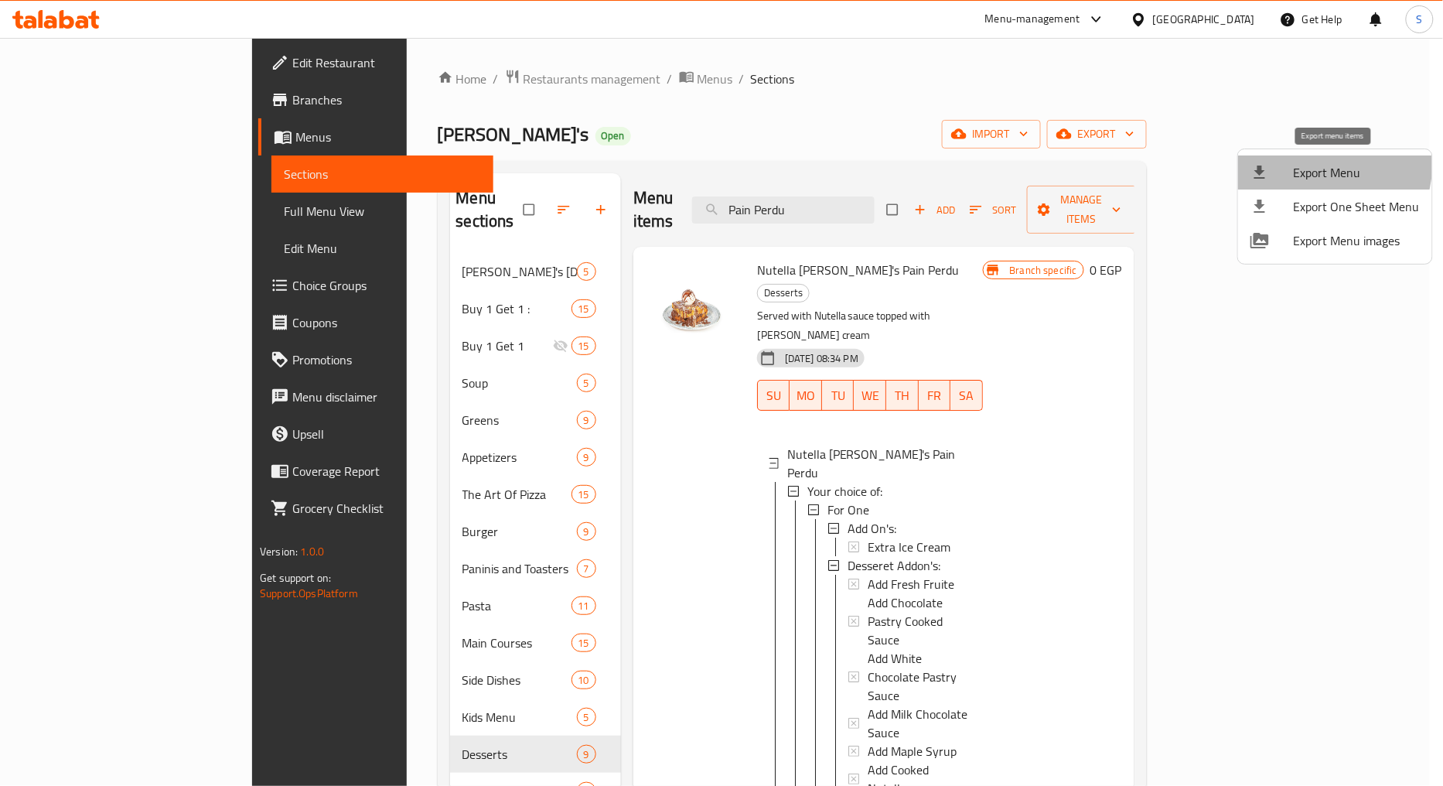
click at [1307, 163] on span "Export Menu" at bounding box center [1357, 172] width 126 height 19
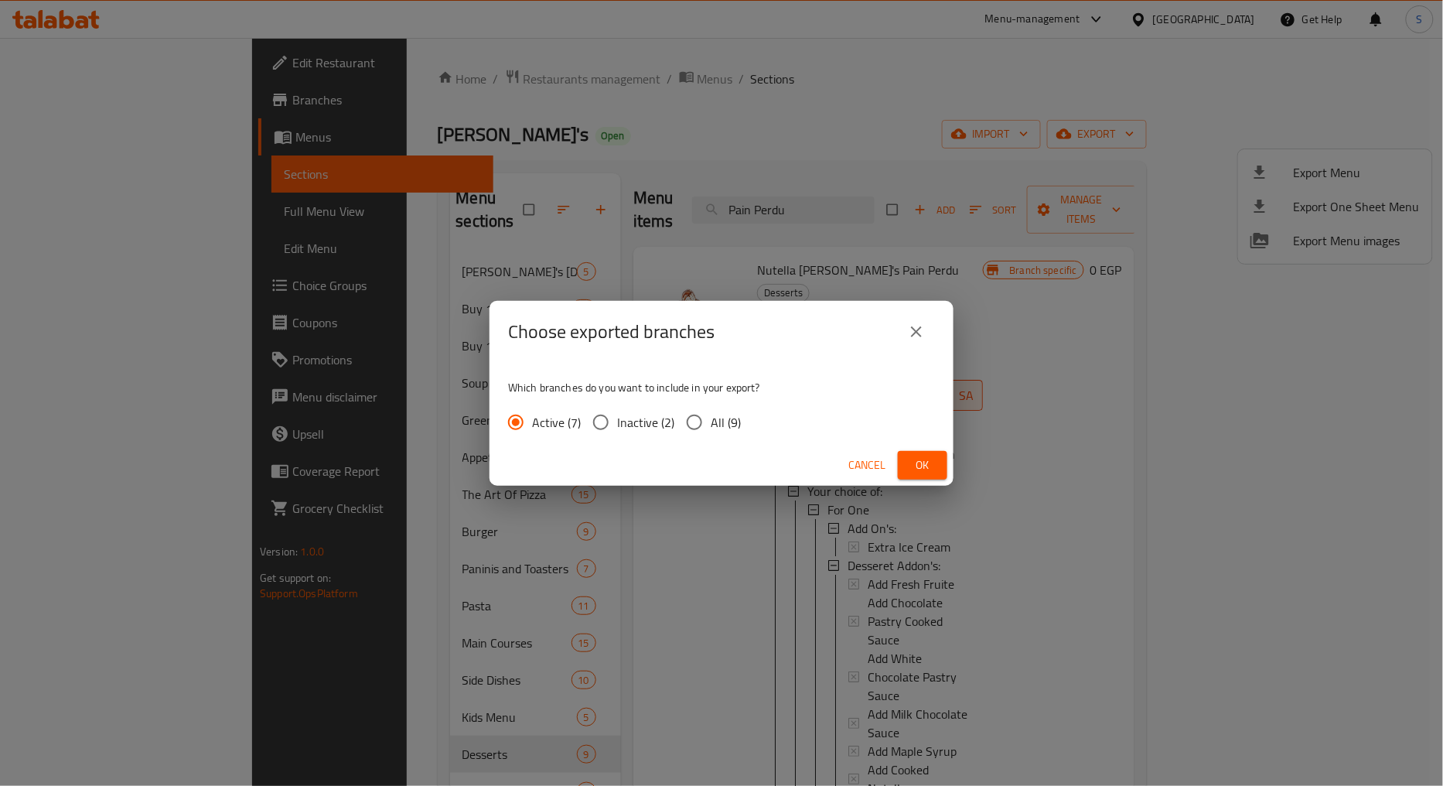
click at [706, 422] on input "All (9)" at bounding box center [694, 422] width 32 height 32
radio input "true"
click at [916, 469] on span "Ok" at bounding box center [922, 464] width 25 height 19
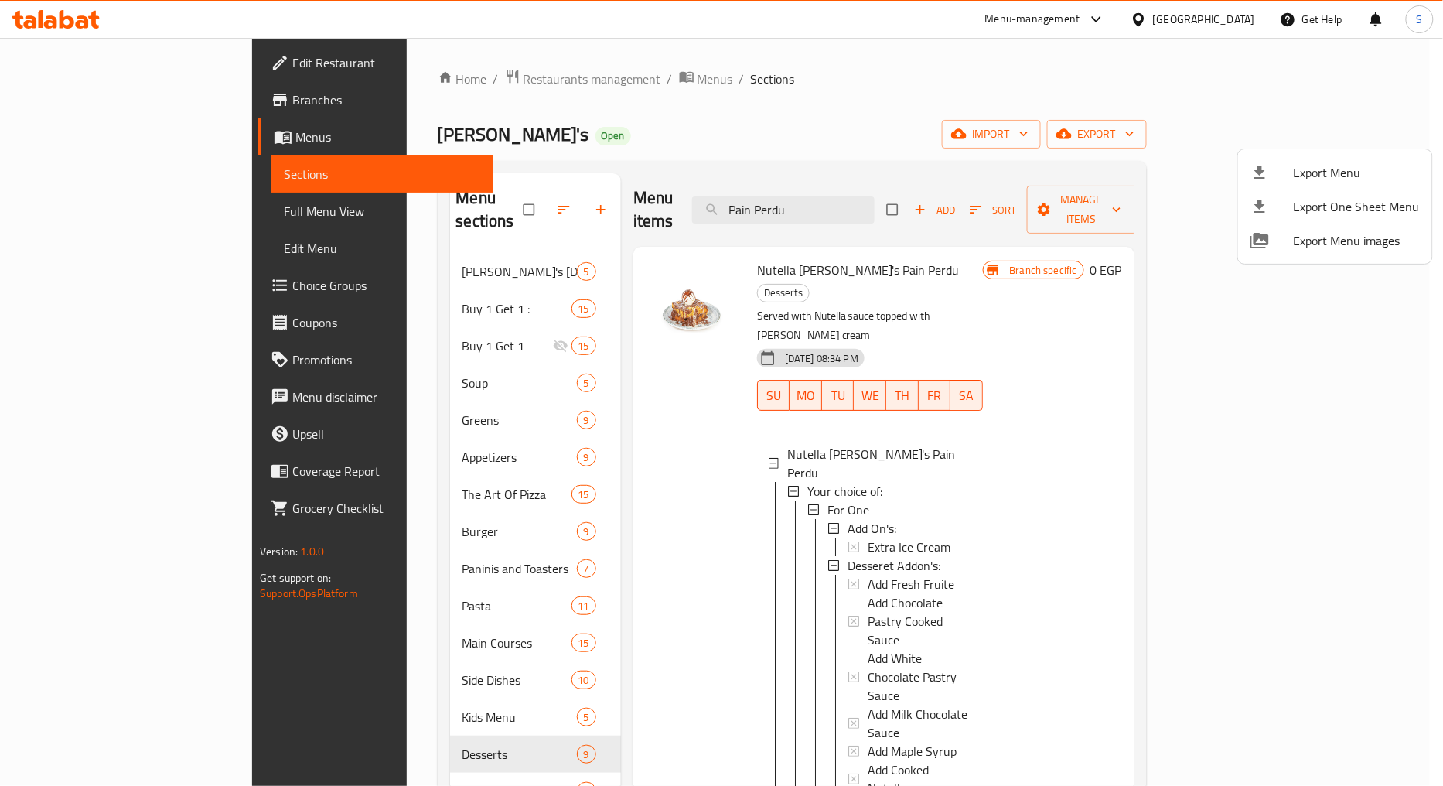
drag, startPoint x: 809, startPoint y: 596, endPoint x: 908, endPoint y: 602, distance: 99.1
click at [908, 602] on div at bounding box center [721, 393] width 1443 height 786
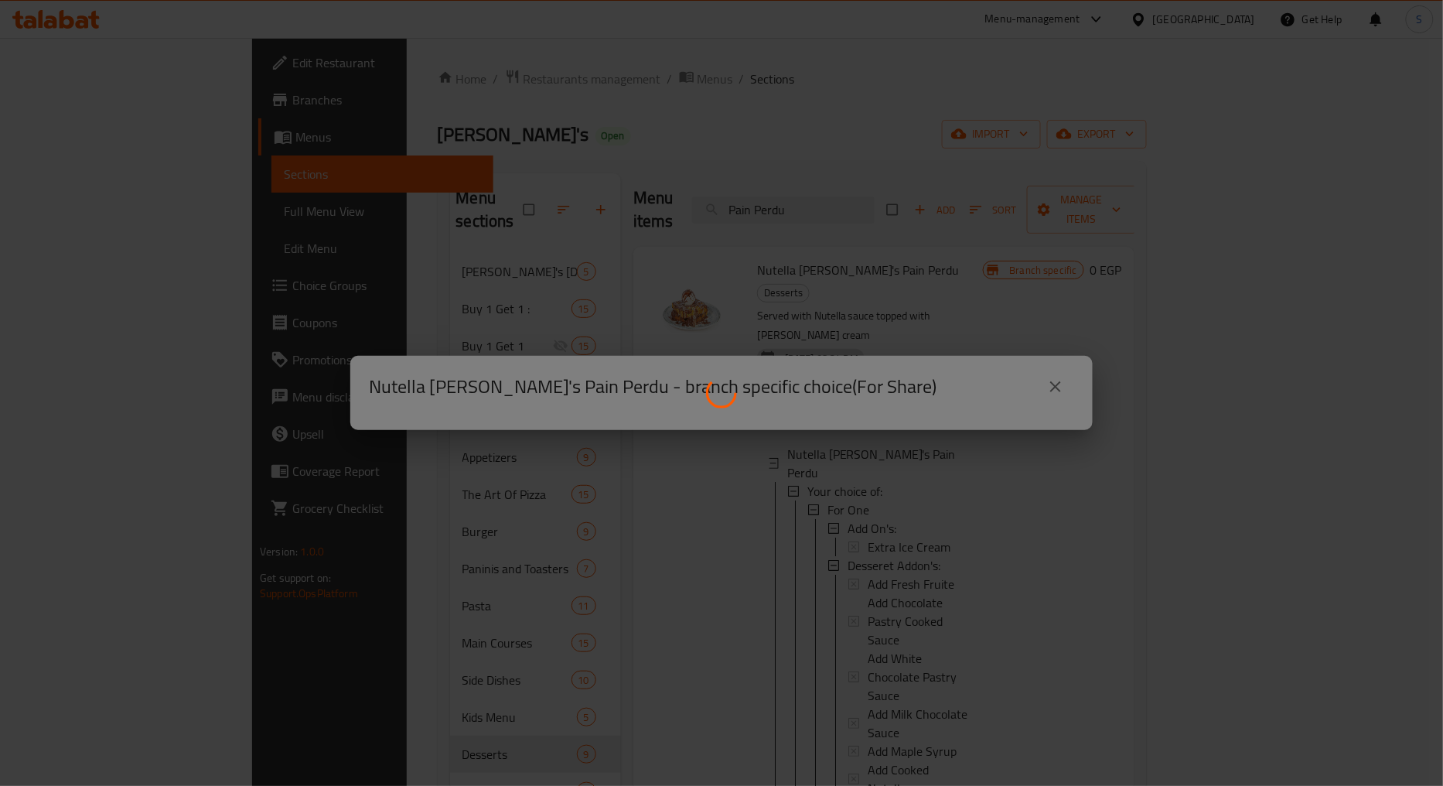
click at [1042, 394] on div at bounding box center [721, 393] width 1443 height 786
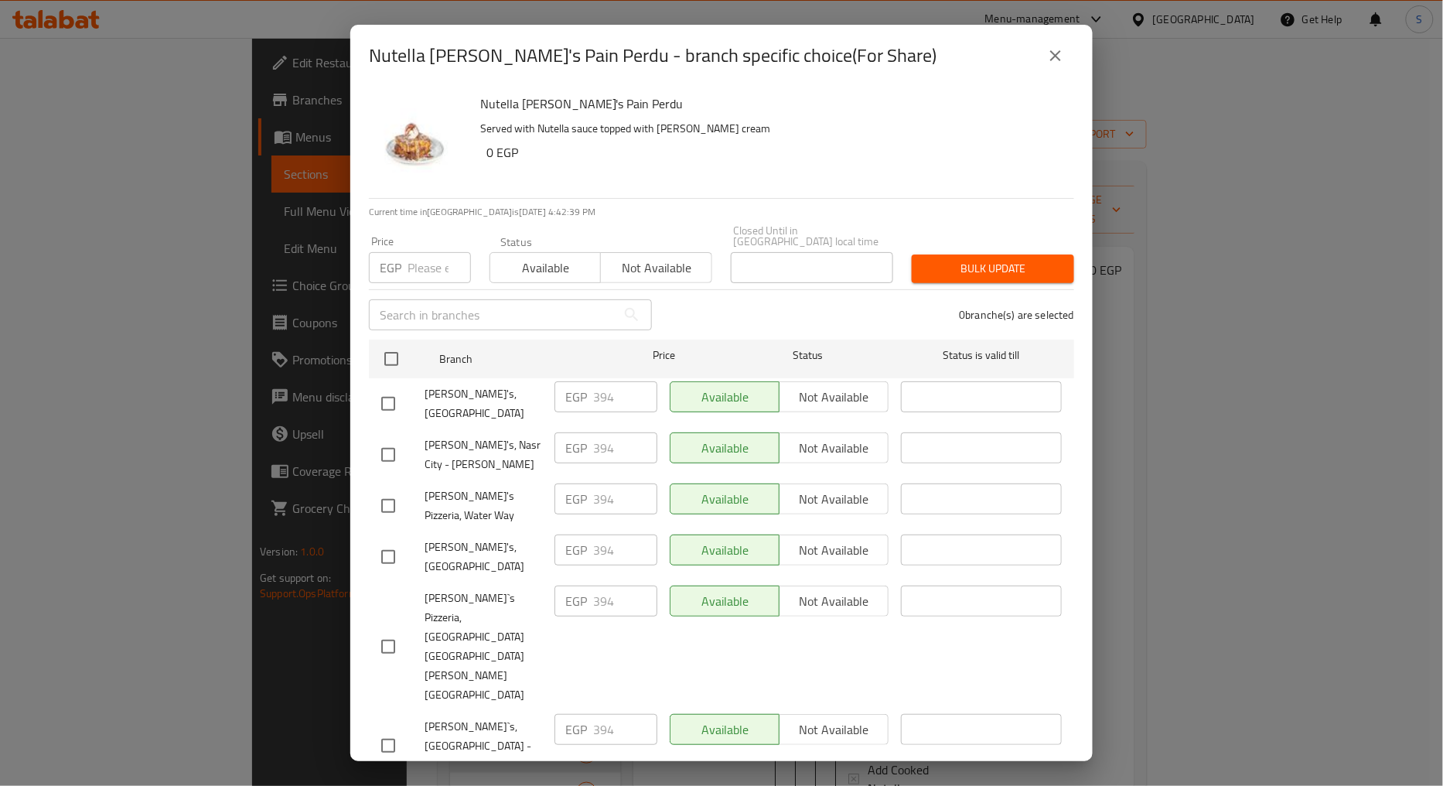
click at [1063, 56] on icon "close" at bounding box center [1055, 55] width 19 height 19
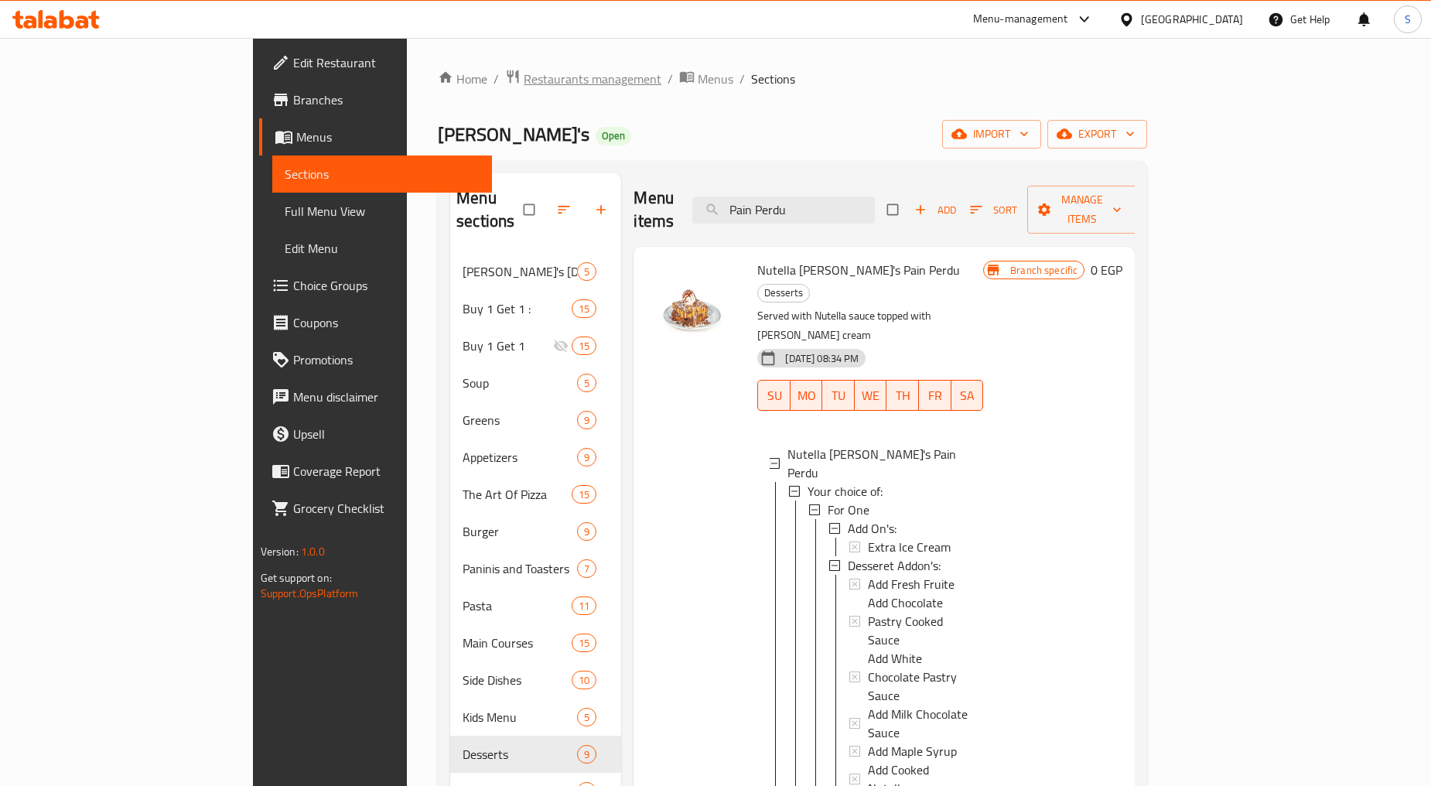
click at [524, 85] on span "Restaurants management" at bounding box center [593, 79] width 138 height 19
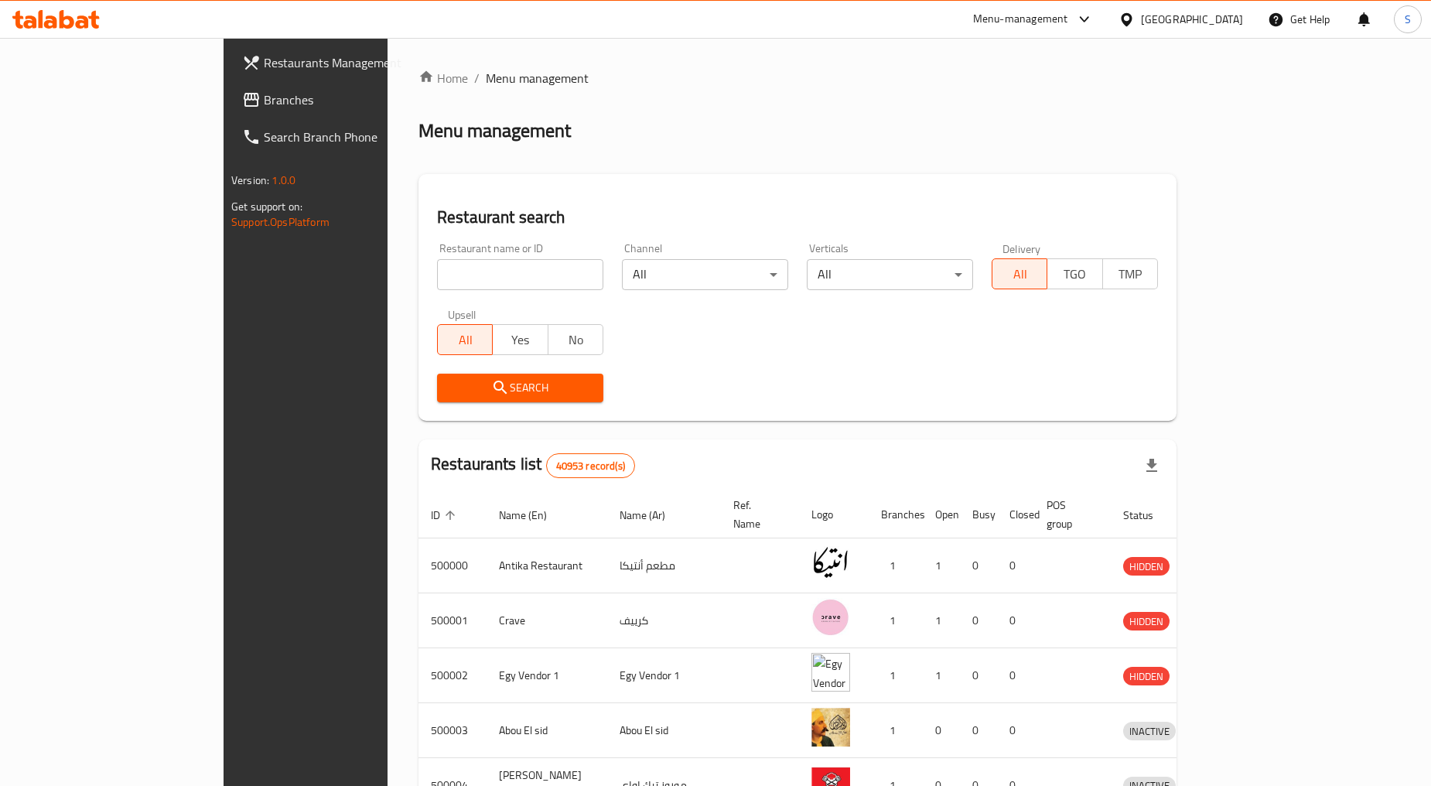
click at [437, 275] on input "search" at bounding box center [520, 274] width 166 height 31
paste input "504868"
type input "504868"
click button "Search" at bounding box center [520, 387] width 166 height 29
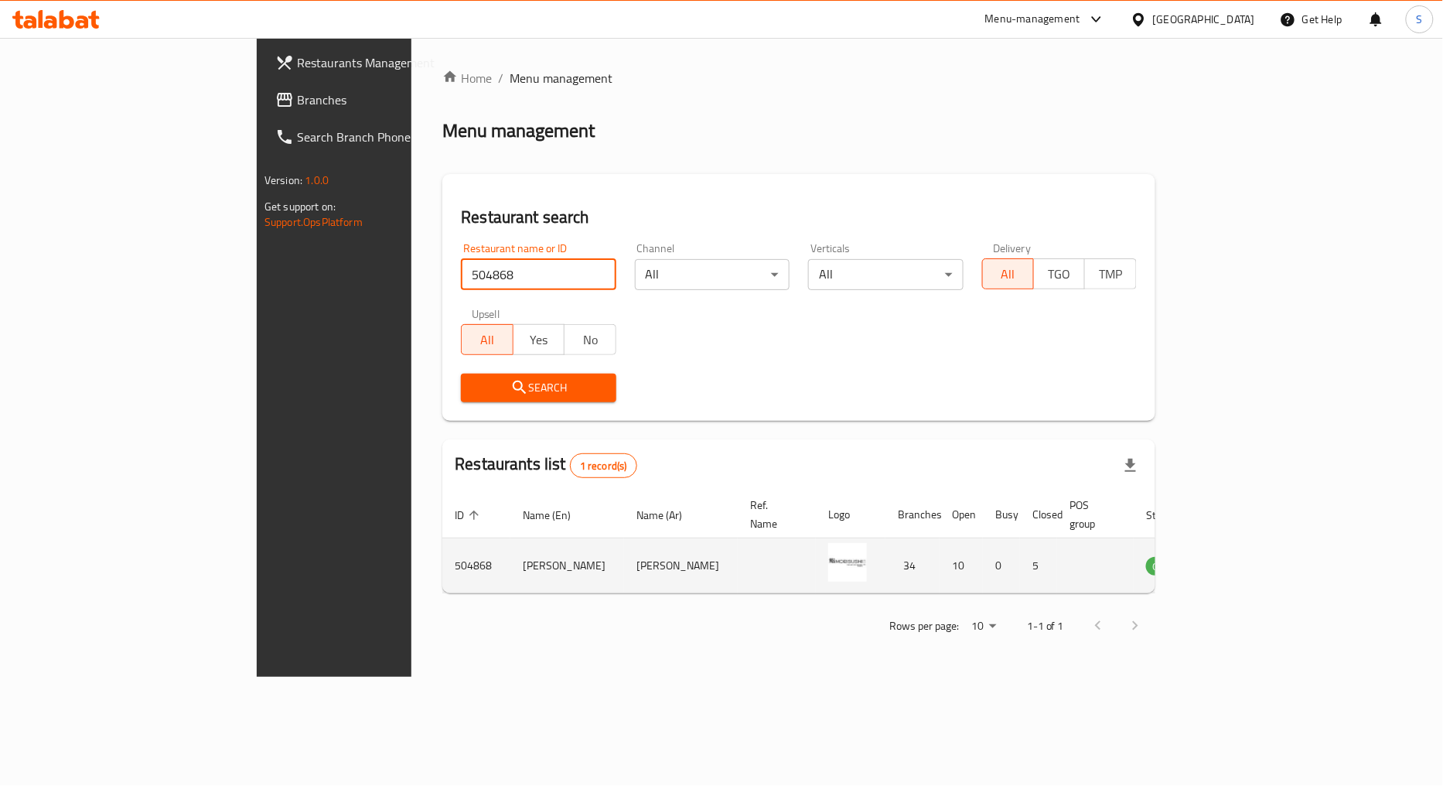
click at [1245, 560] on icon "enhanced table" at bounding box center [1236, 566] width 17 height 13
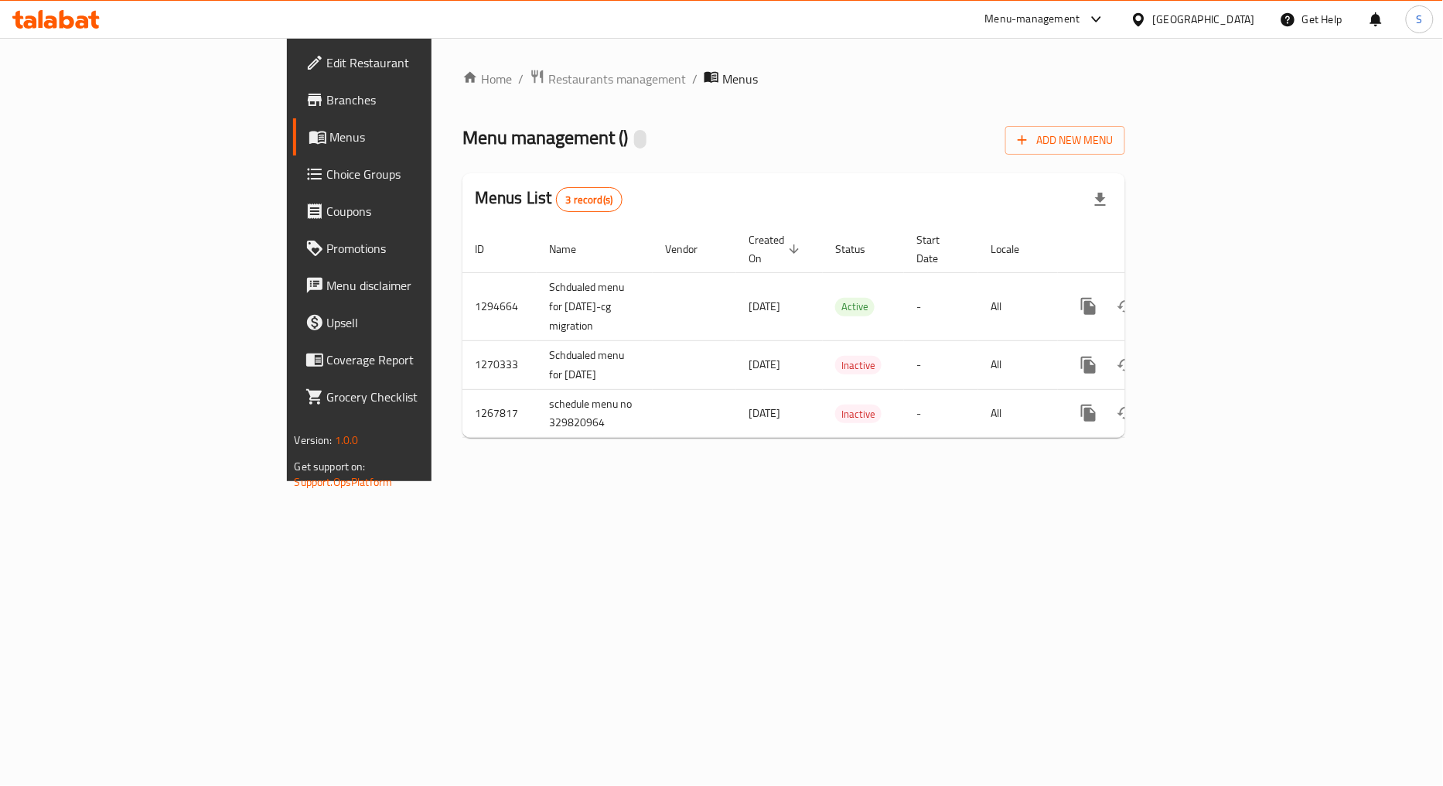
click at [327, 181] on span "Choice Groups" at bounding box center [421, 174] width 189 height 19
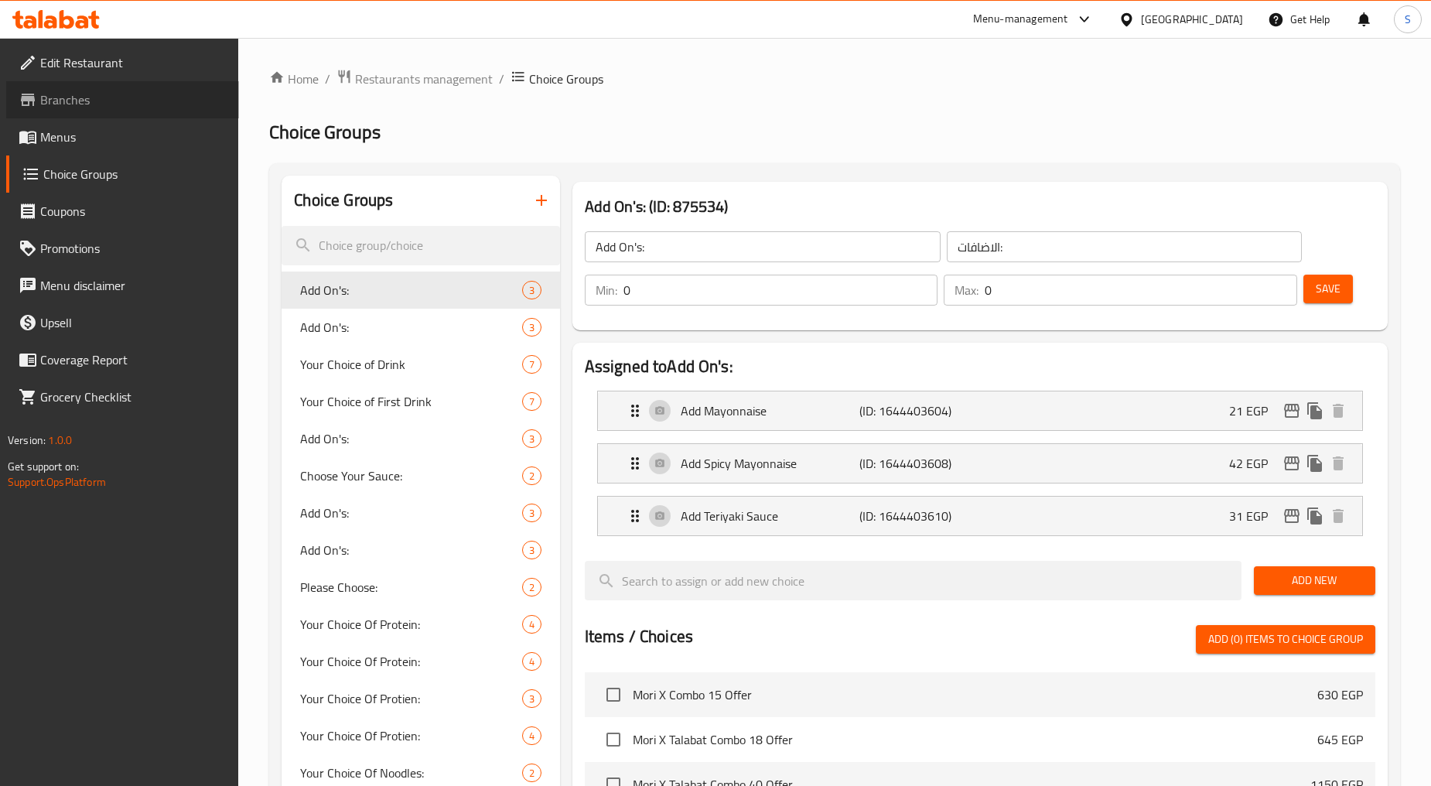
click at [58, 103] on span "Branches" at bounding box center [133, 99] width 186 height 19
